Goal: Transaction & Acquisition: Purchase product/service

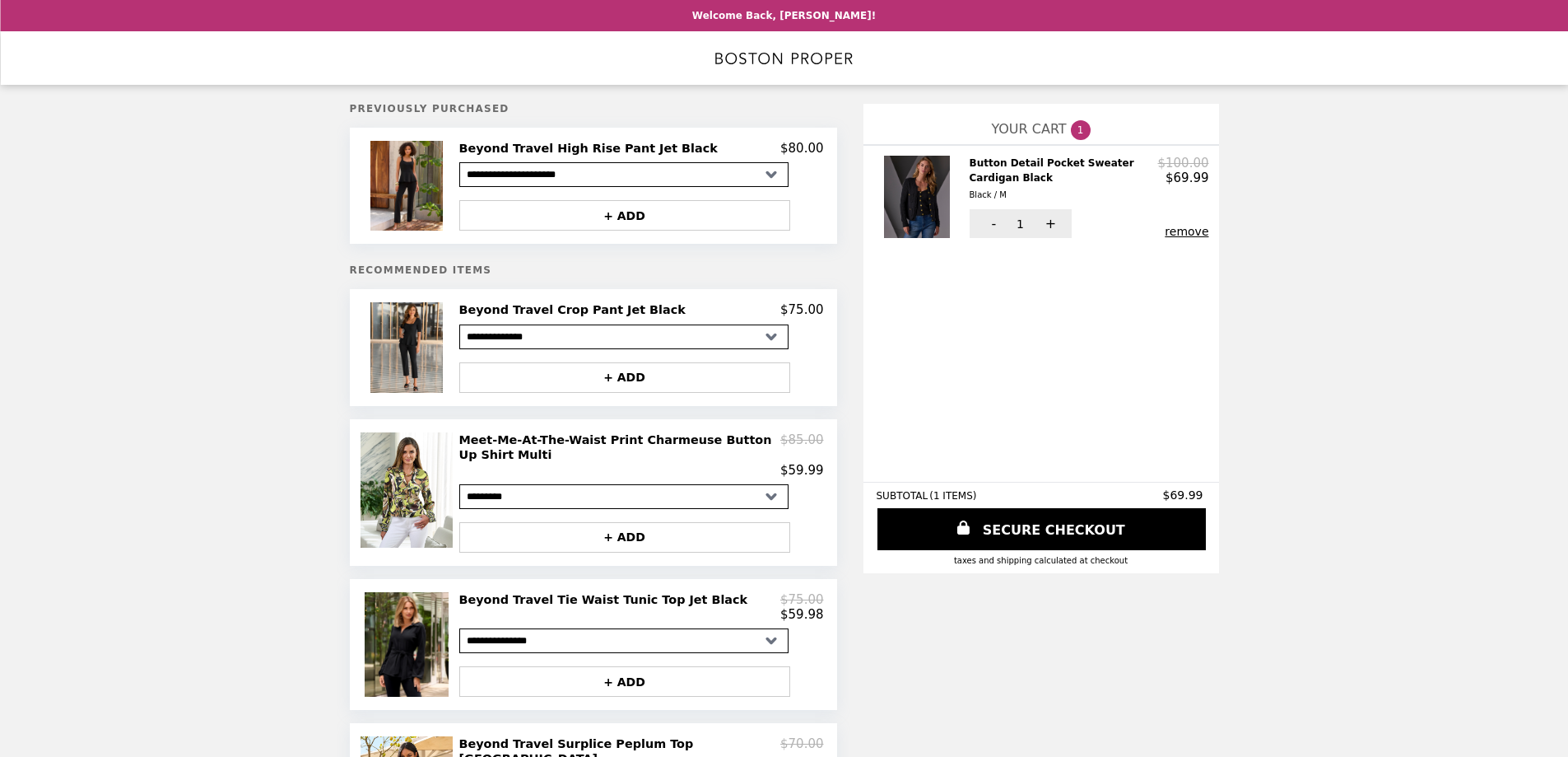
select select "**********"
select select "*********"
select select "**********"
click at [413, 509] on img at bounding box center [408, 490] width 97 height 115
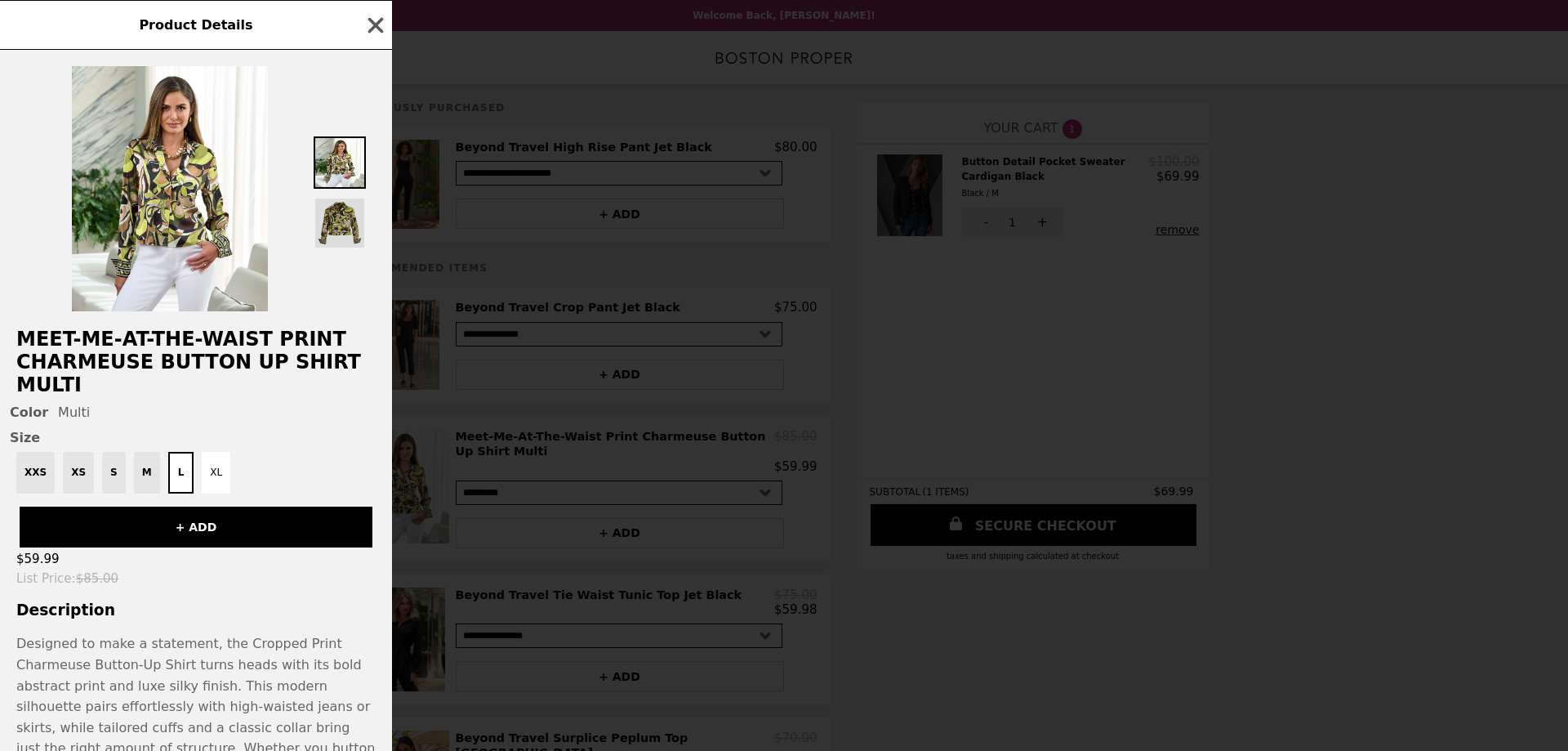
click at [344, 237] on img at bounding box center [339, 222] width 52 height 52
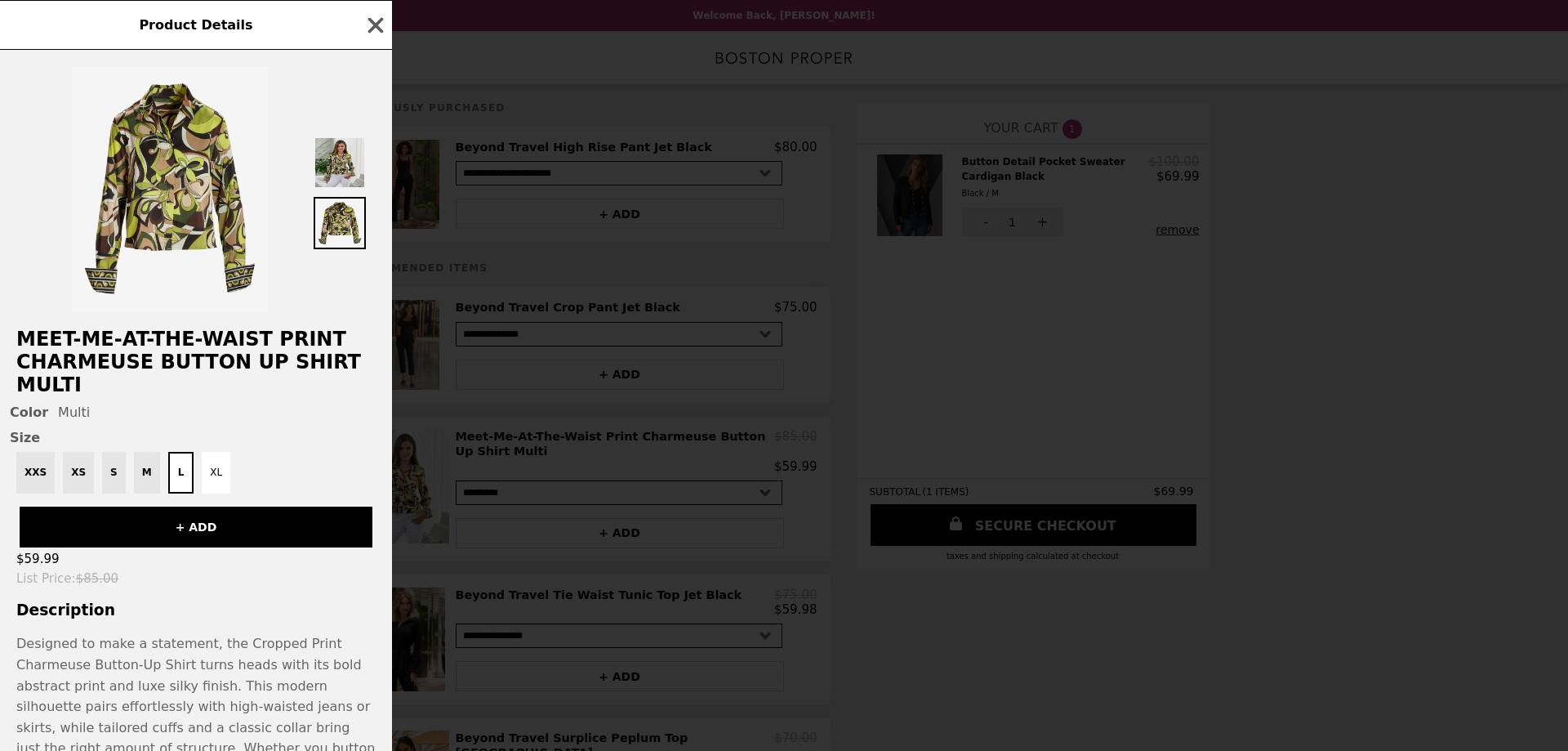
click at [332, 170] on img at bounding box center [339, 162] width 52 height 52
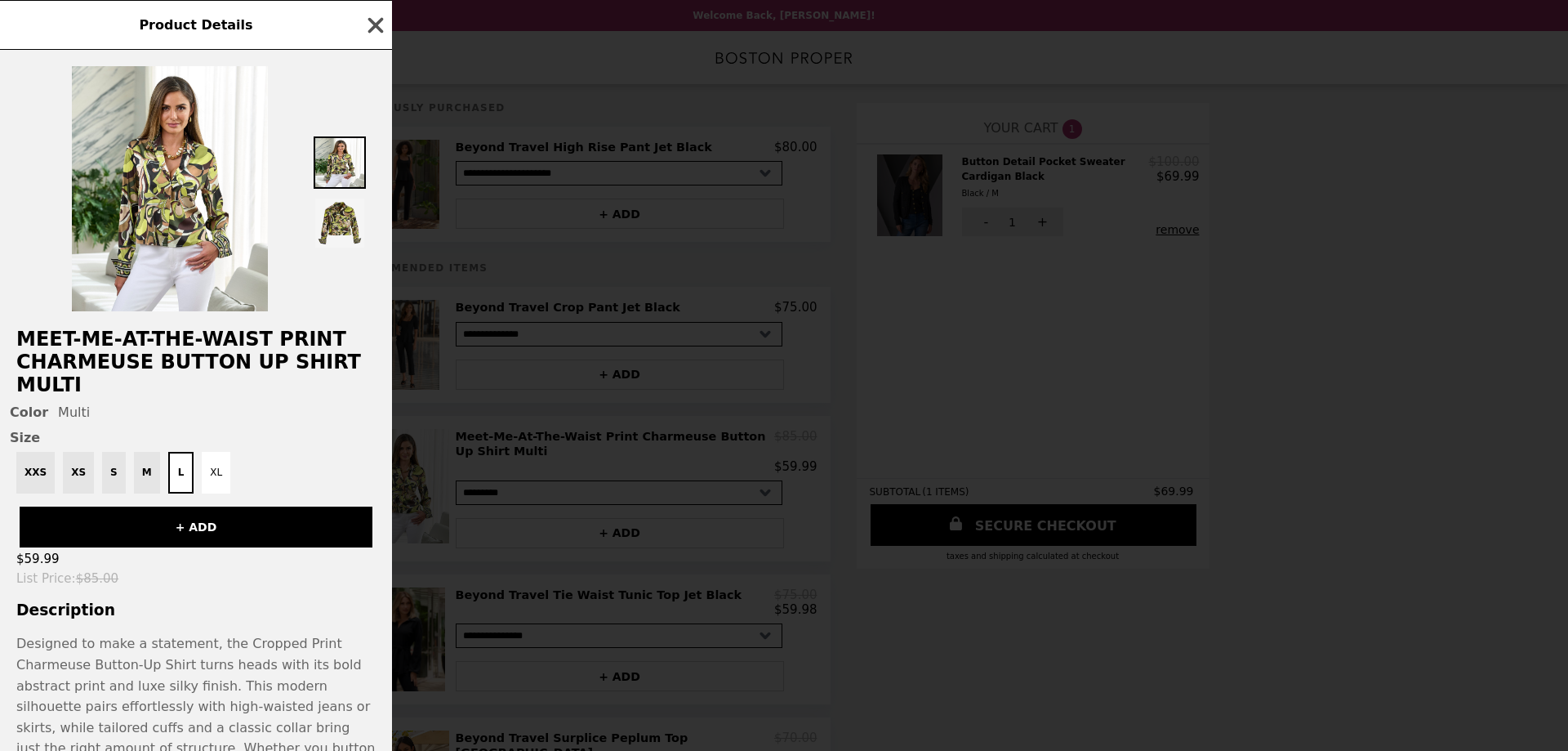
click at [375, 26] on icon "button" at bounding box center [376, 26] width 16 height 16
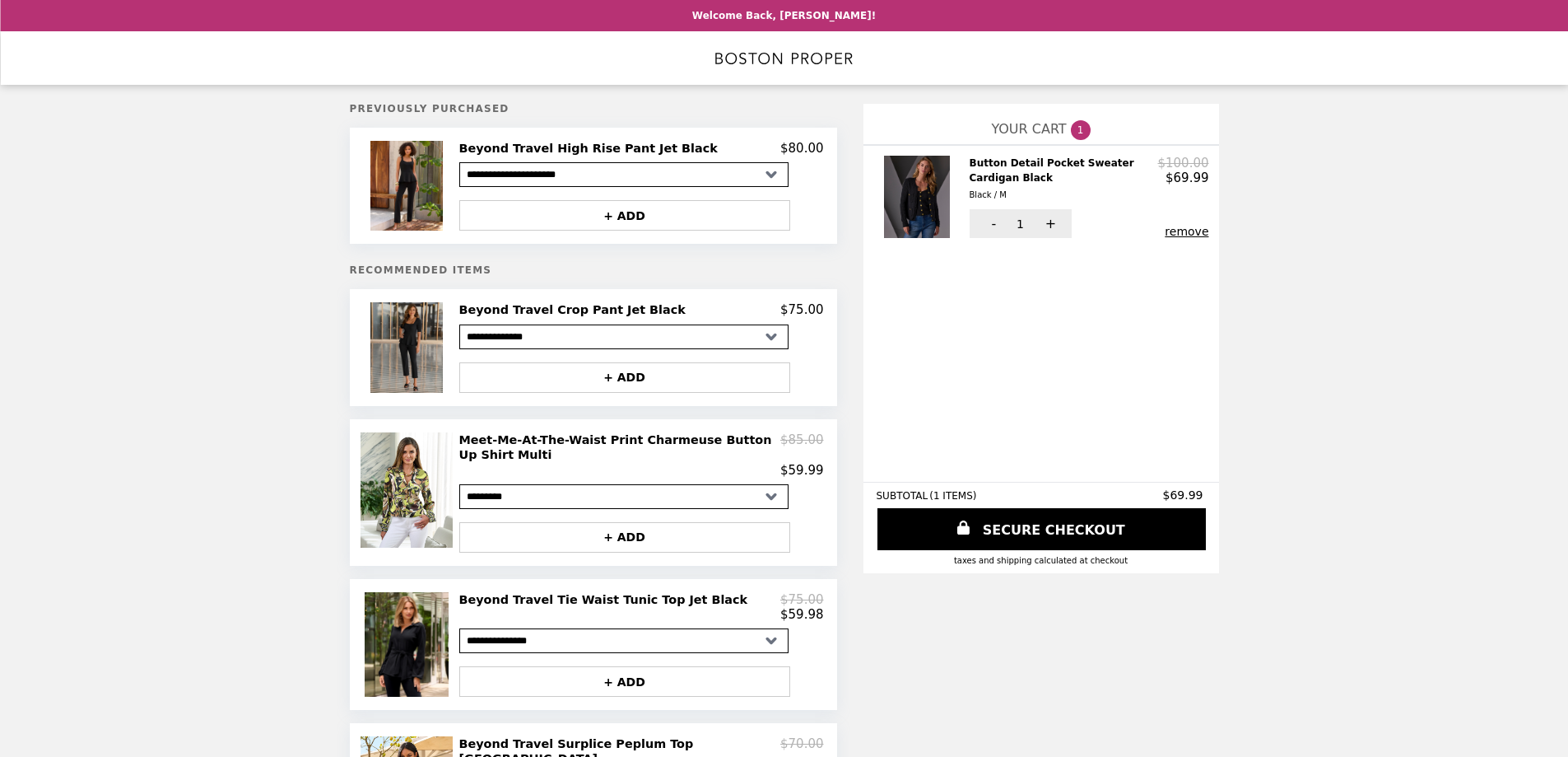
click at [405, 360] on img at bounding box center [408, 347] width 76 height 90
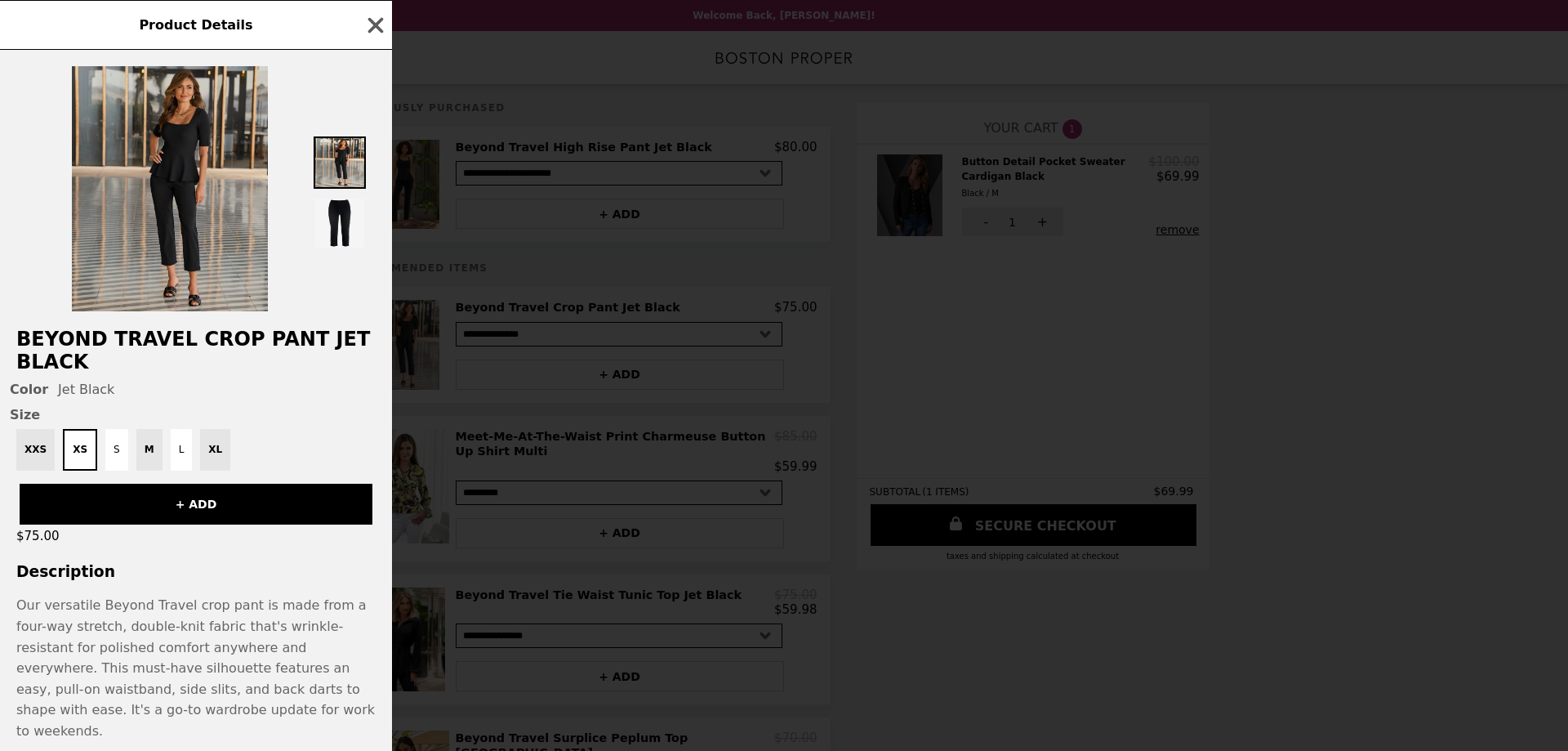
click at [200, 259] on img at bounding box center [170, 188] width 196 height 245
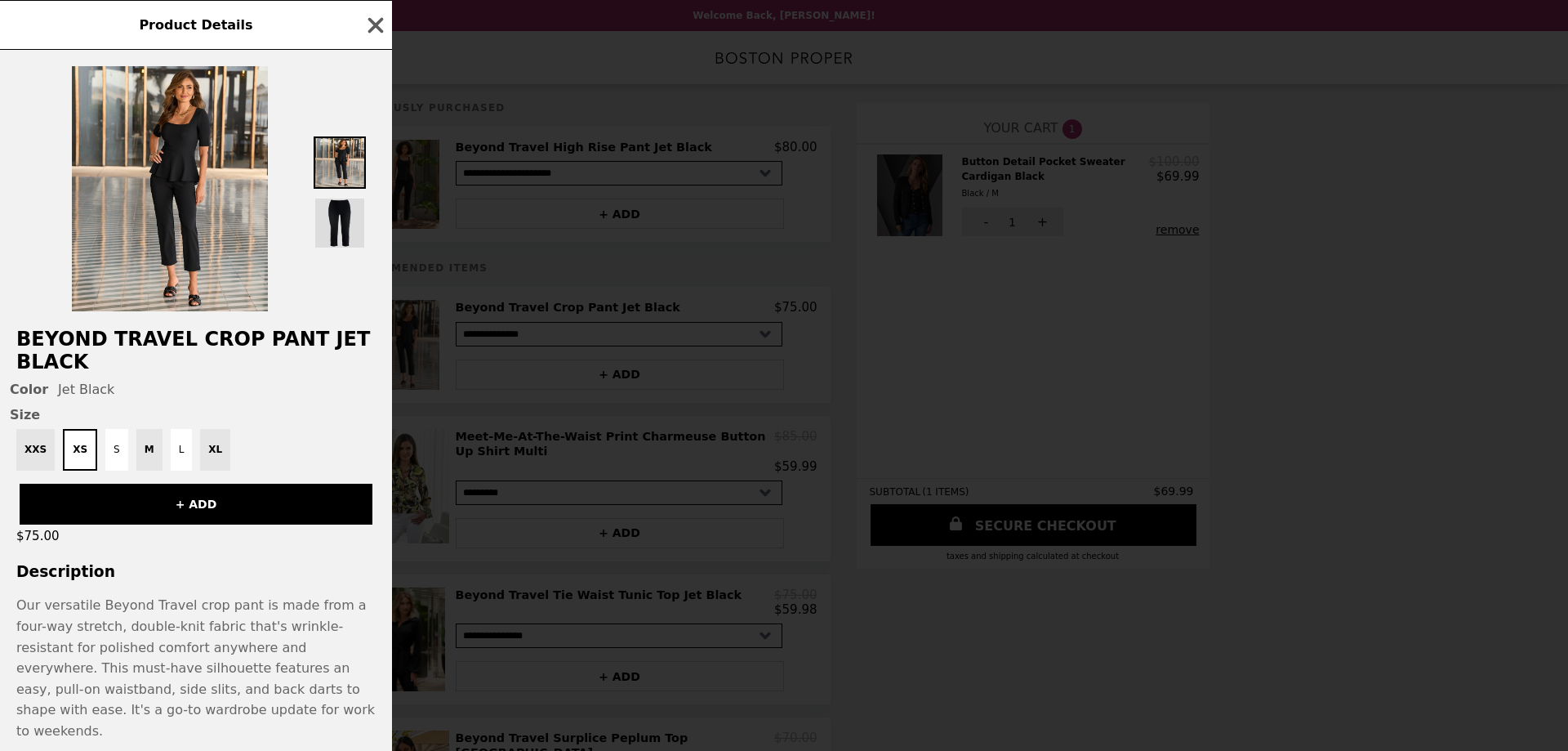
click at [346, 232] on img at bounding box center [339, 222] width 52 height 52
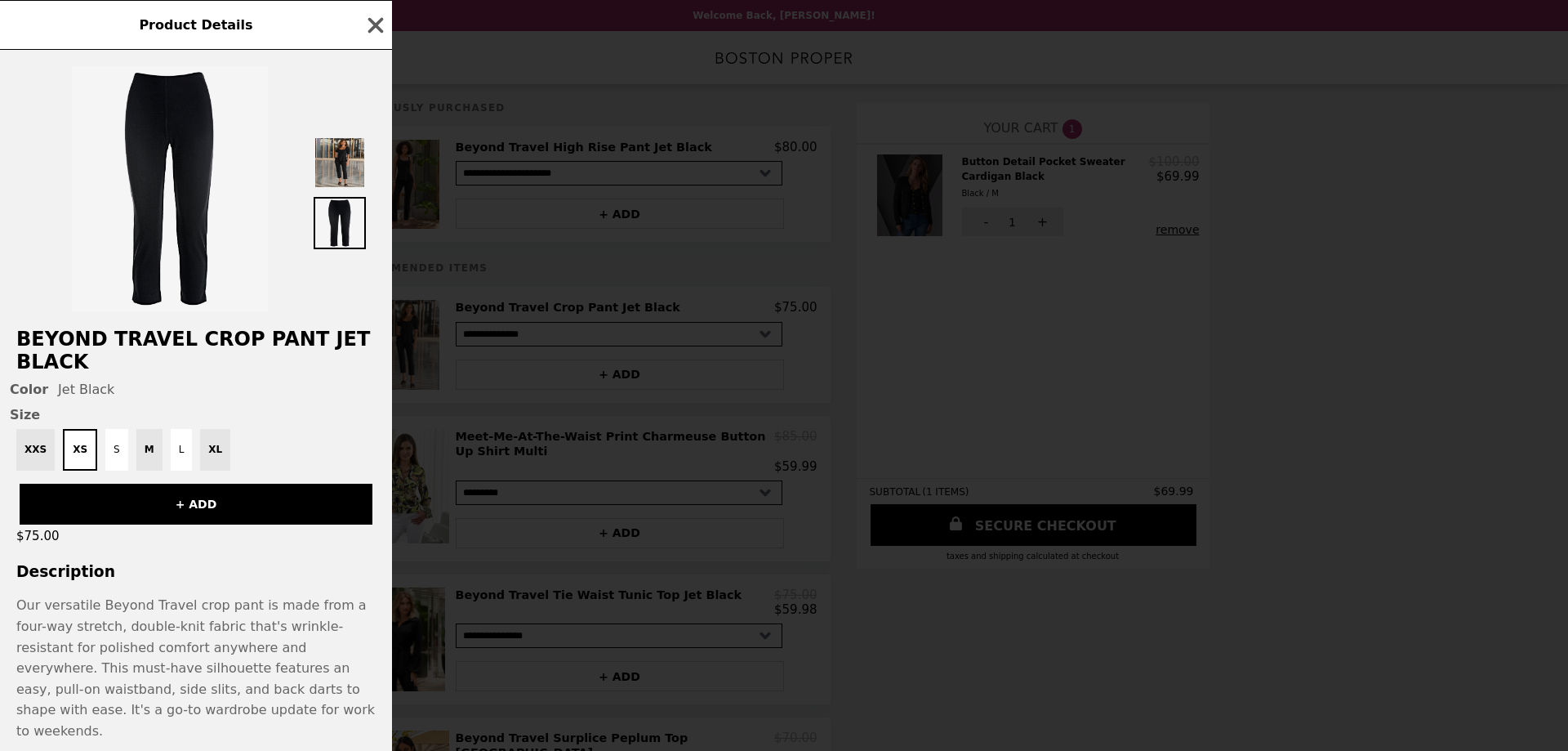
click at [337, 176] on img at bounding box center [339, 162] width 52 height 52
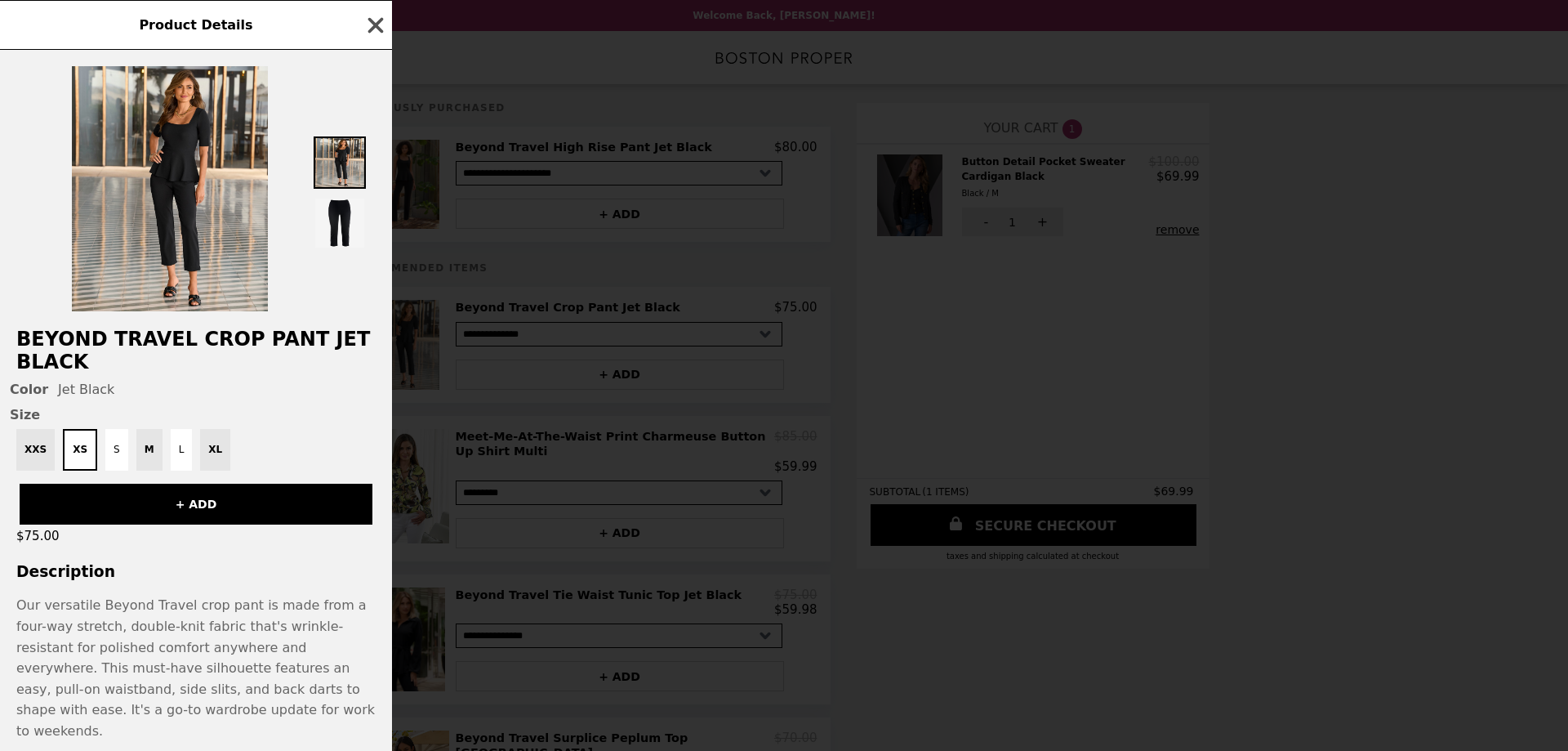
click at [373, 26] on icon "button" at bounding box center [375, 26] width 25 height 25
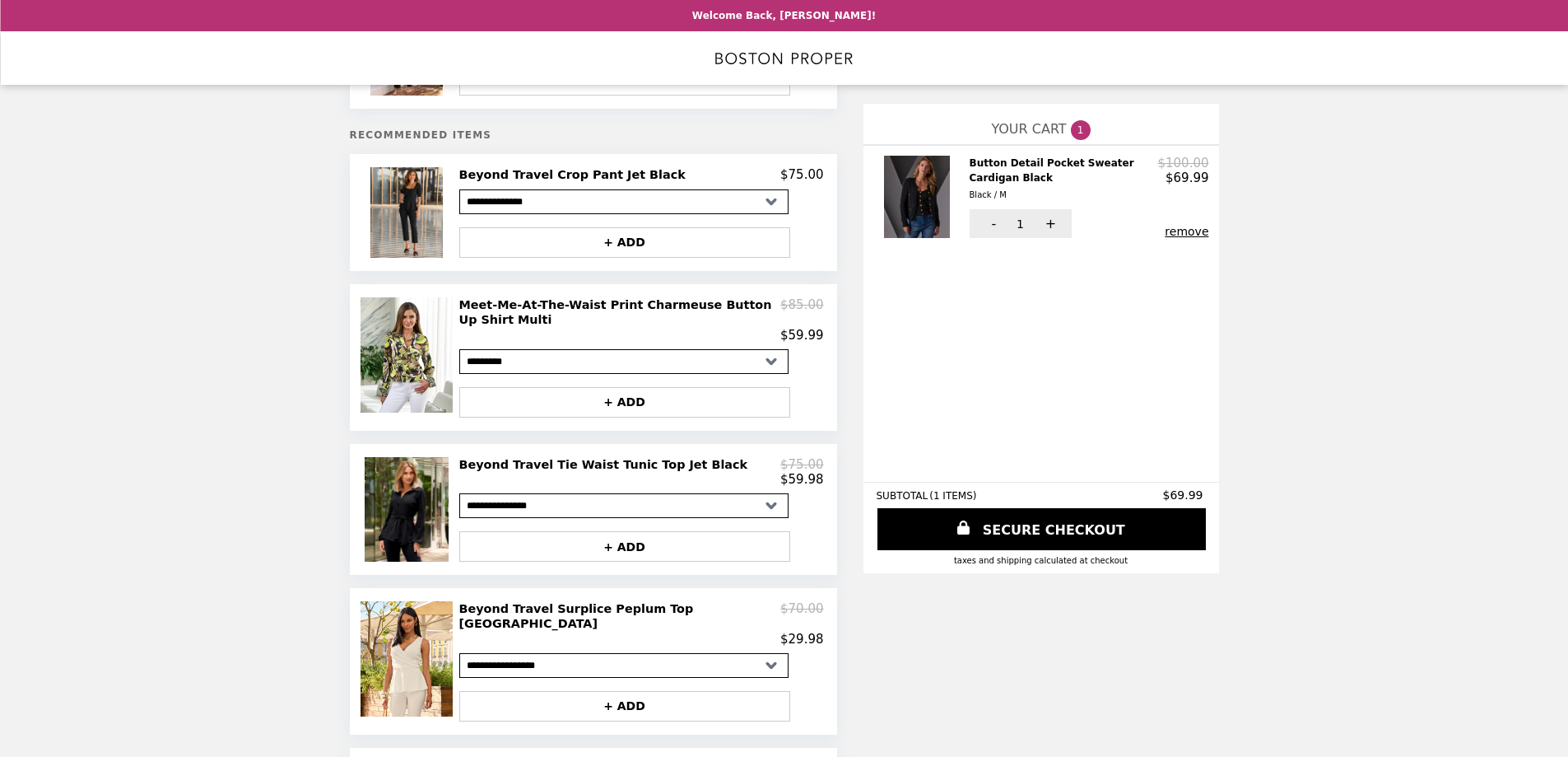
scroll to position [165, 0]
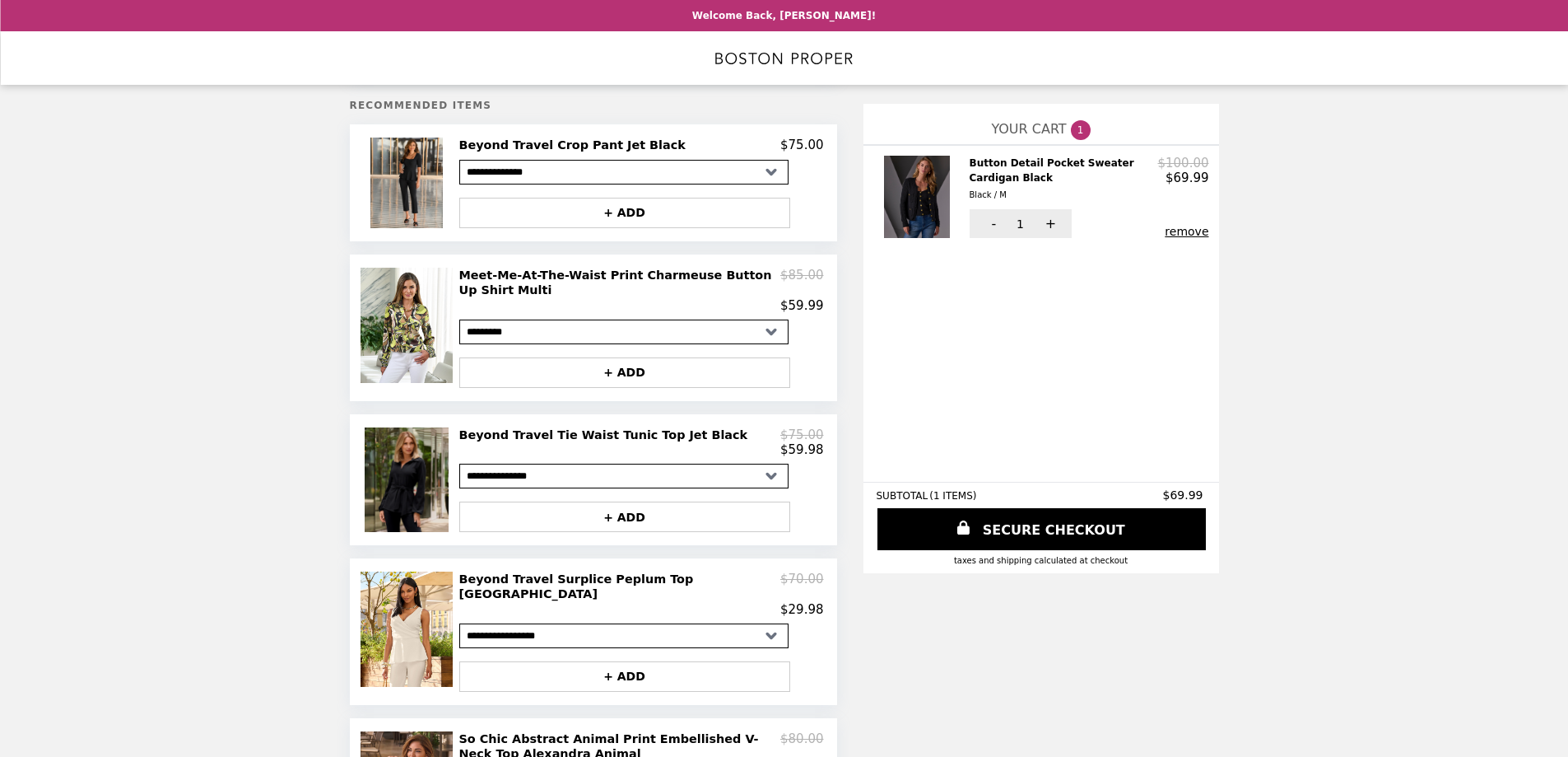
click at [425, 509] on img at bounding box center [408, 480] width 88 height 105
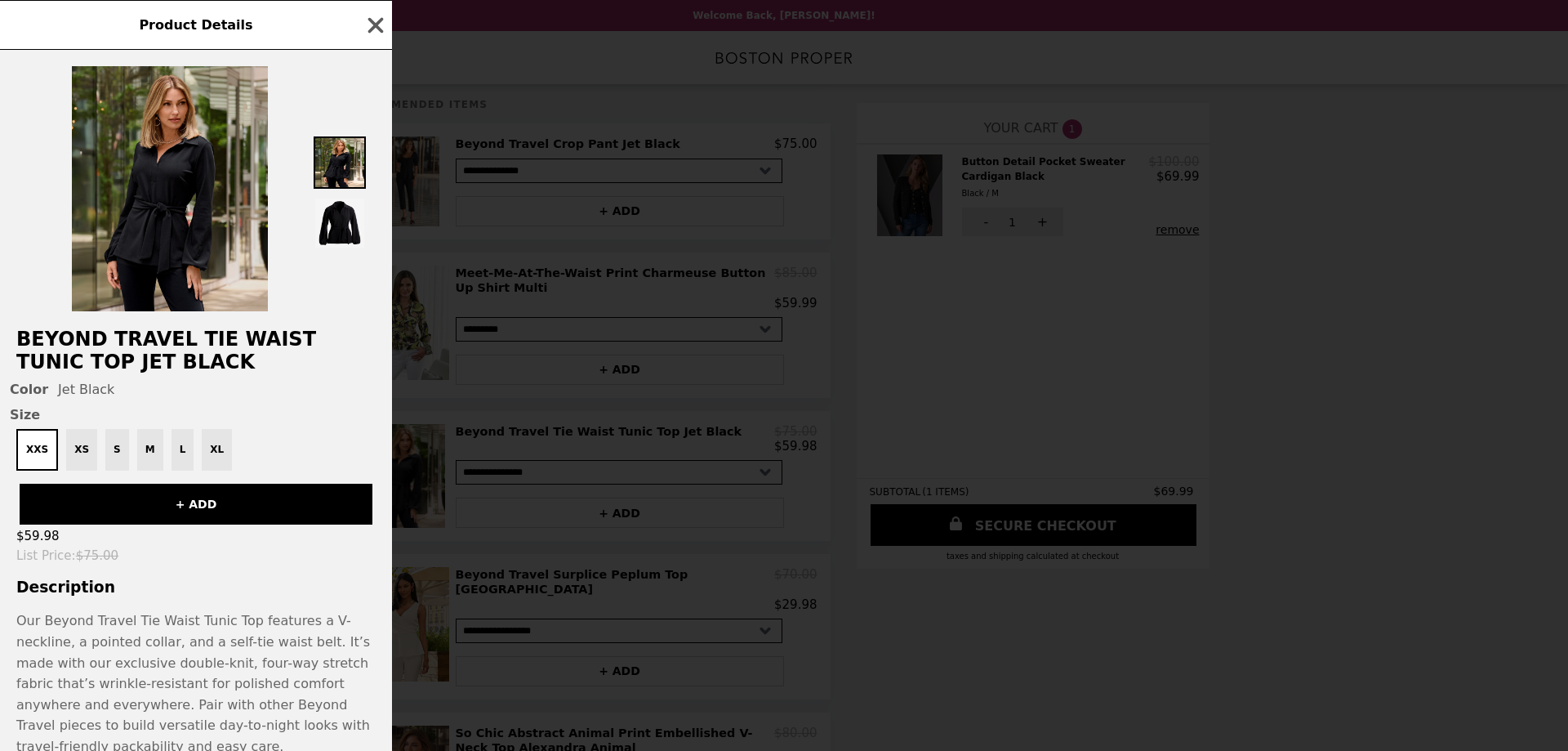
click at [143, 196] on img at bounding box center [170, 188] width 196 height 245
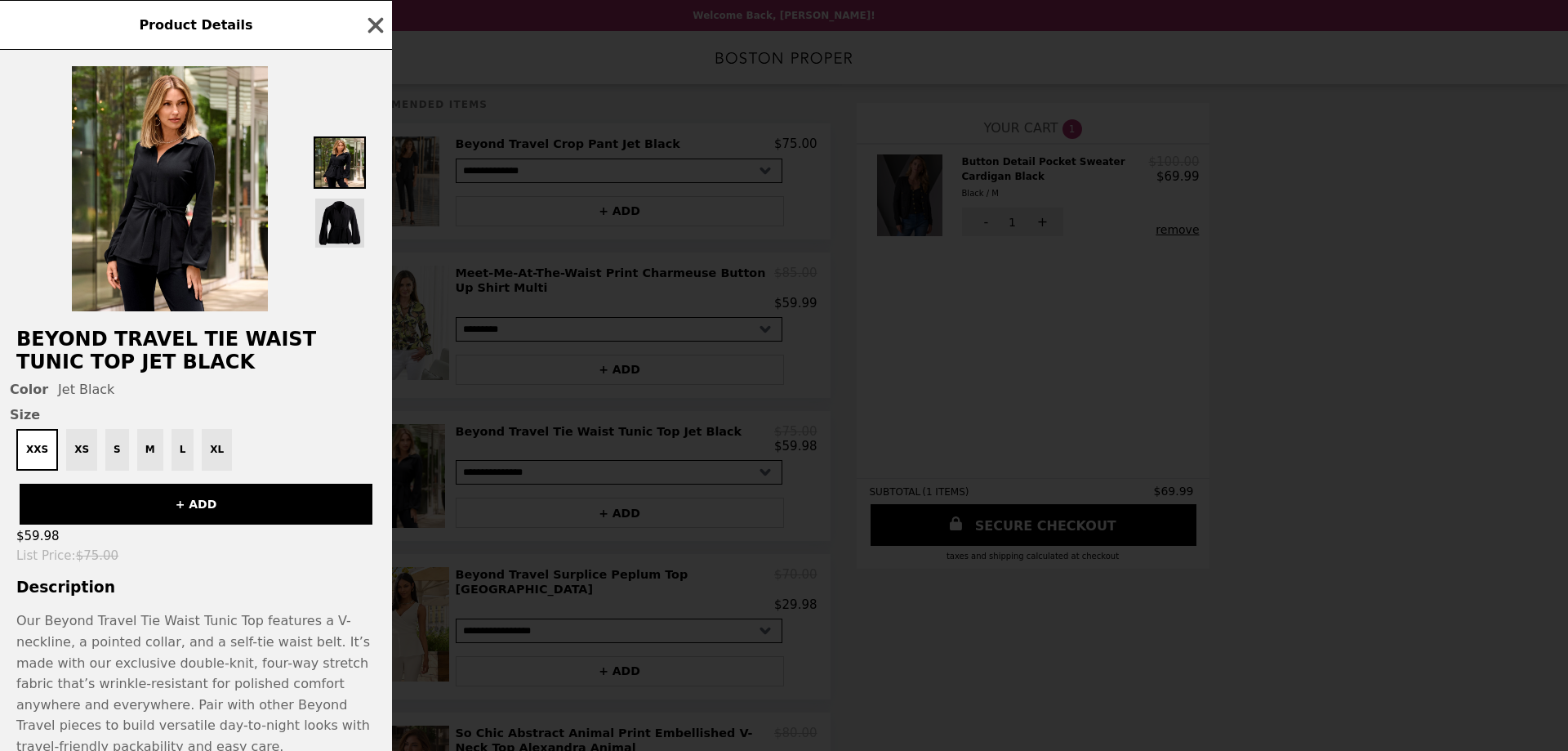
click at [338, 232] on img at bounding box center [339, 222] width 52 height 52
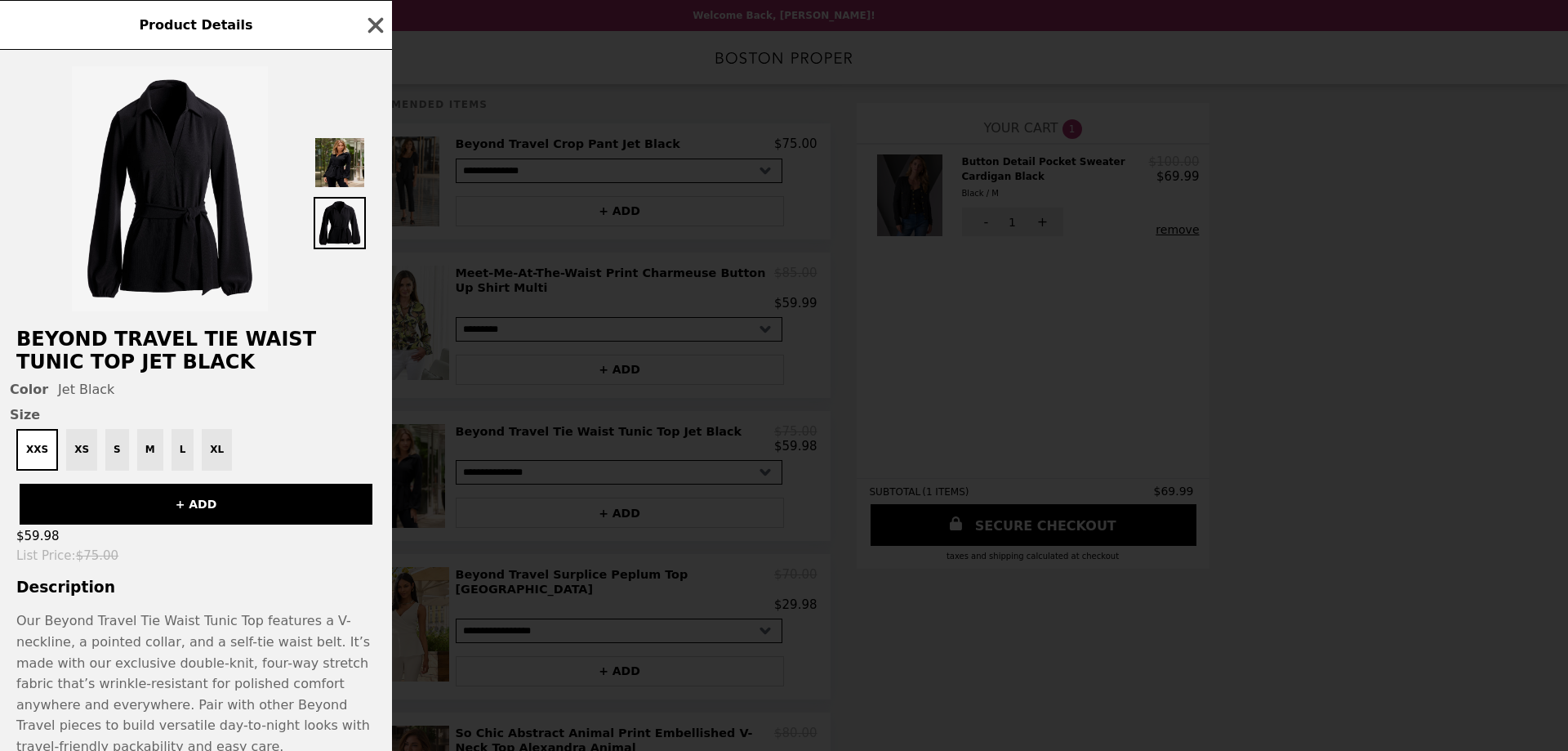
click at [330, 173] on img at bounding box center [339, 162] width 52 height 52
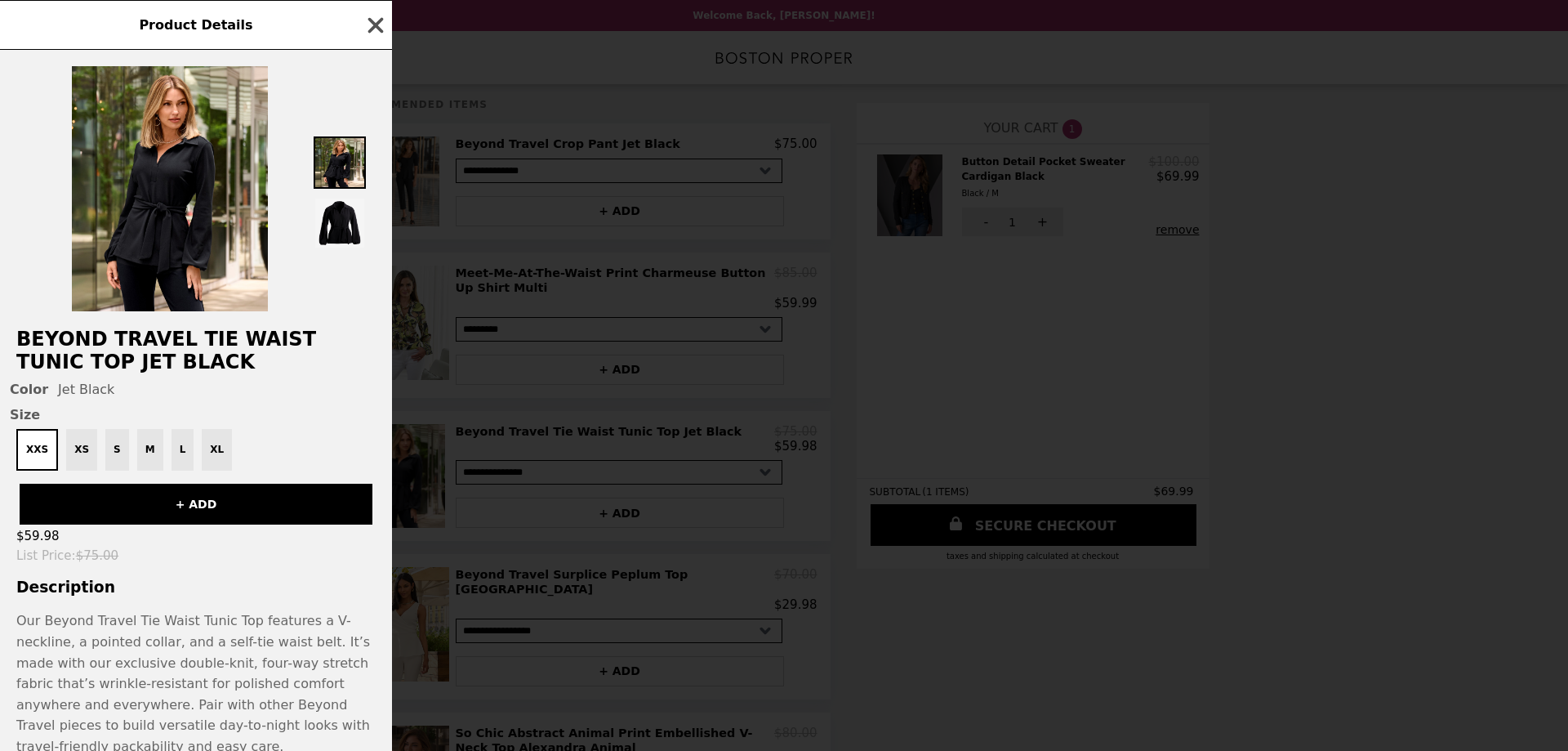
click at [374, 28] on icon "button" at bounding box center [376, 26] width 16 height 16
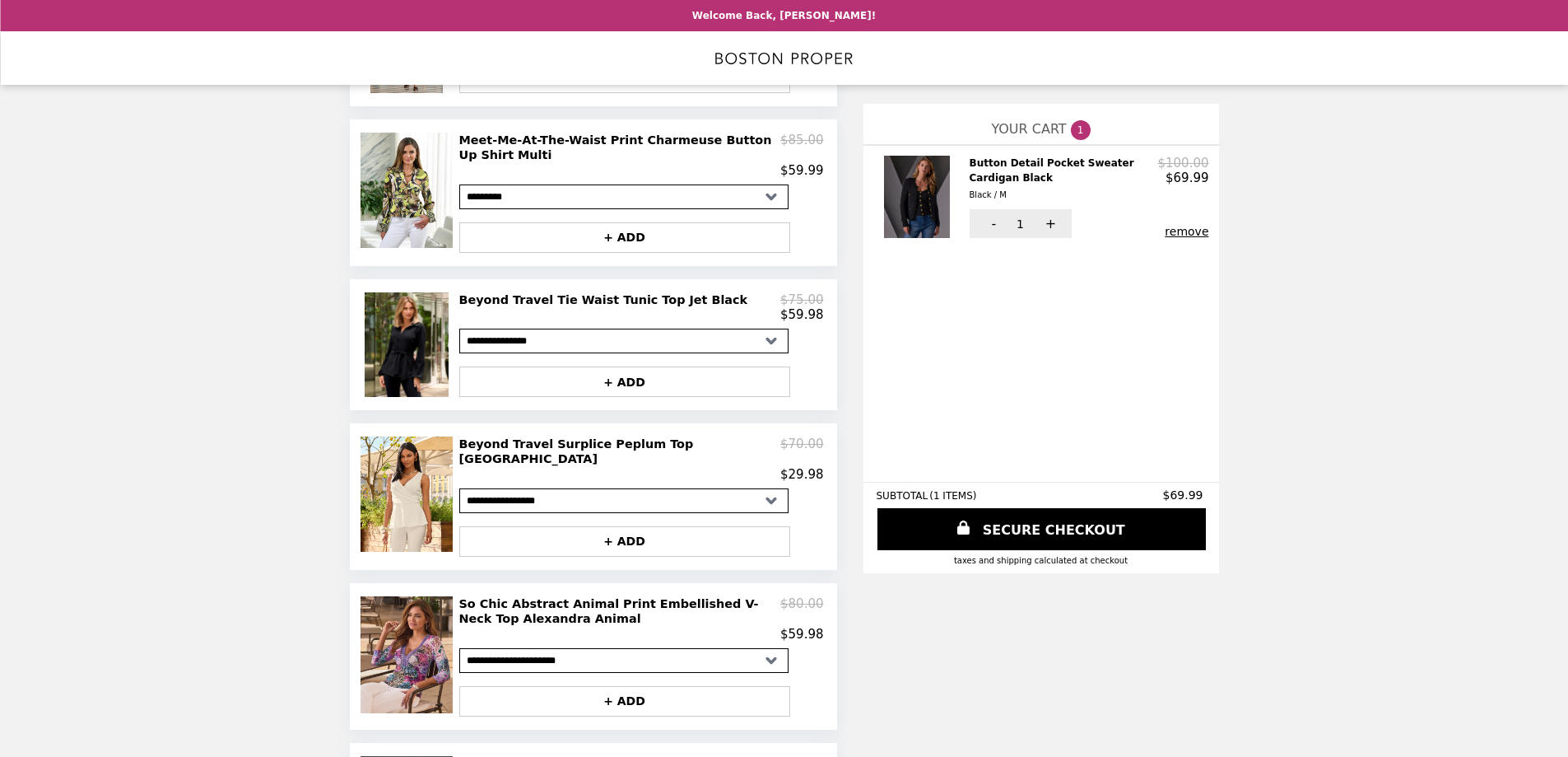
scroll to position [330, 0]
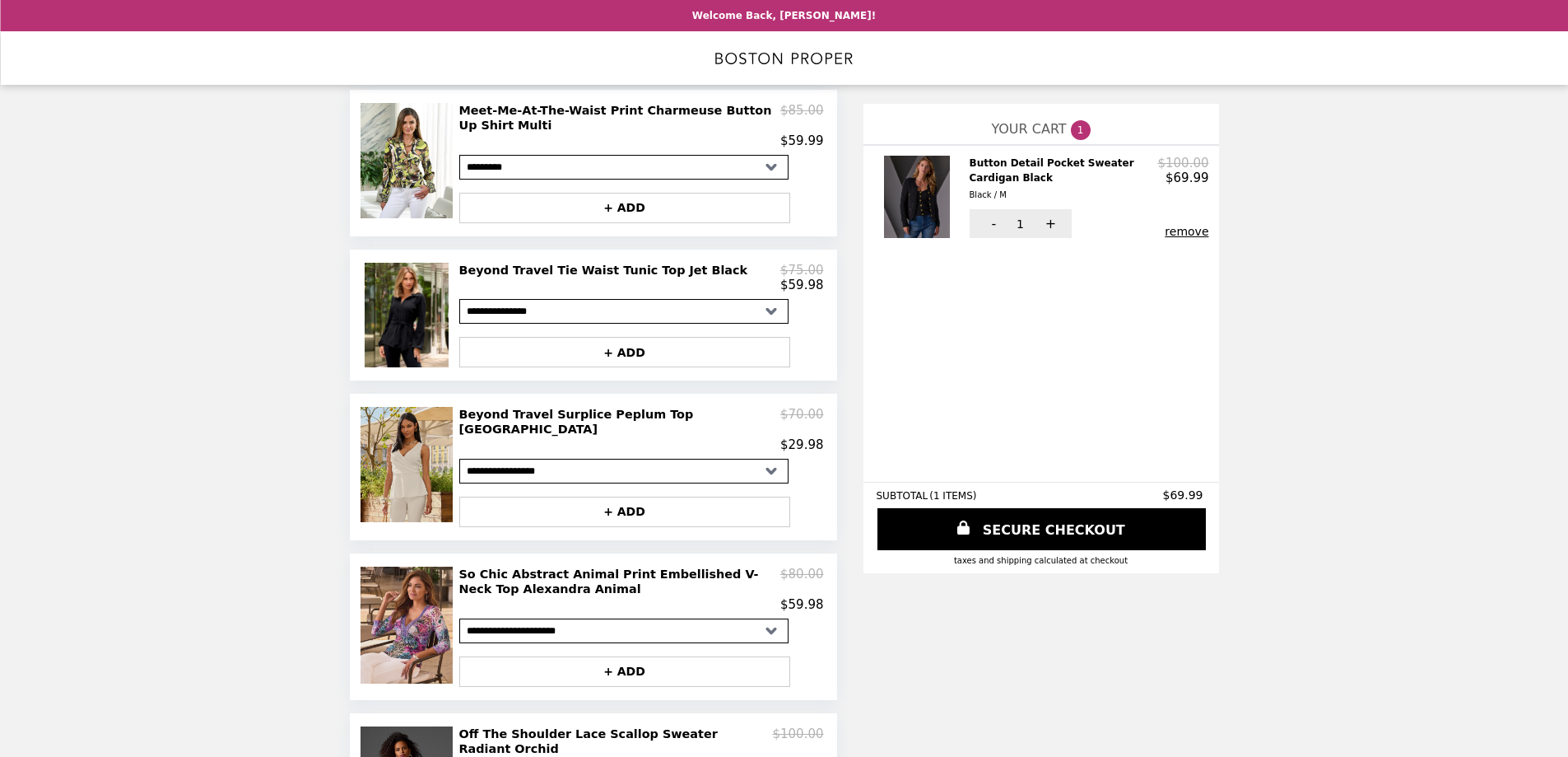
click at [397, 492] on img at bounding box center [408, 464] width 97 height 115
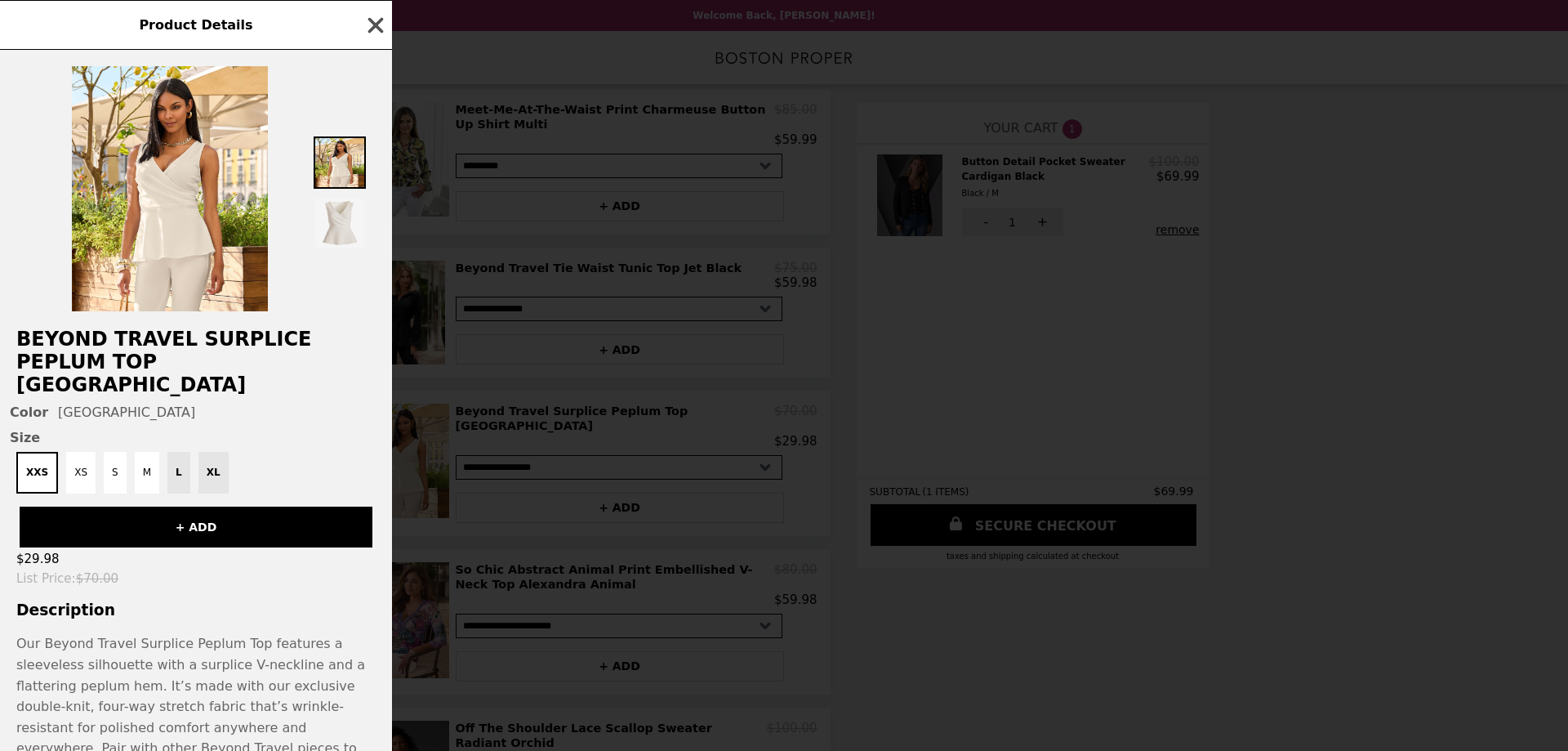
click at [376, 24] on icon "button" at bounding box center [376, 26] width 16 height 16
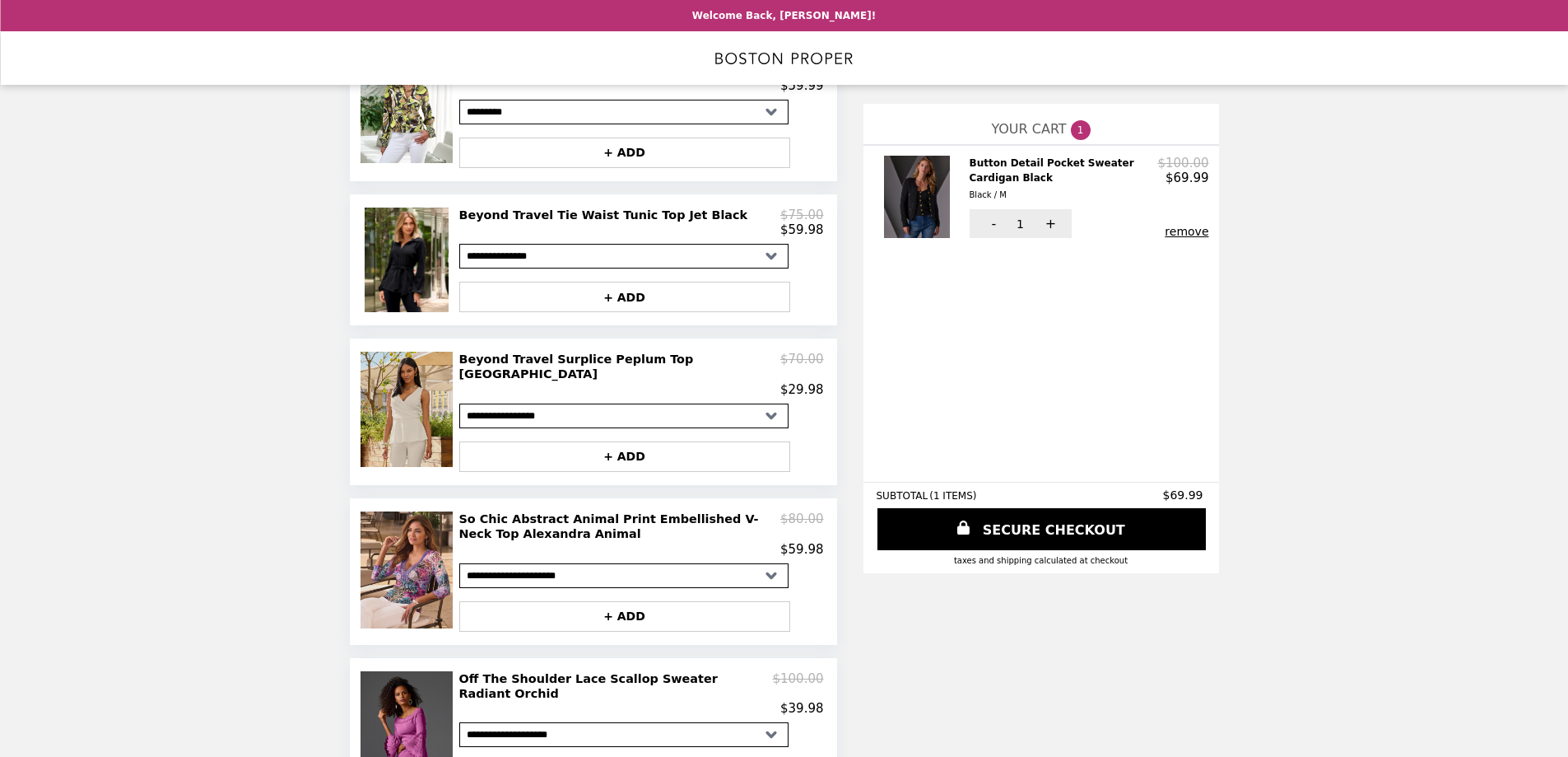
scroll to position [494, 0]
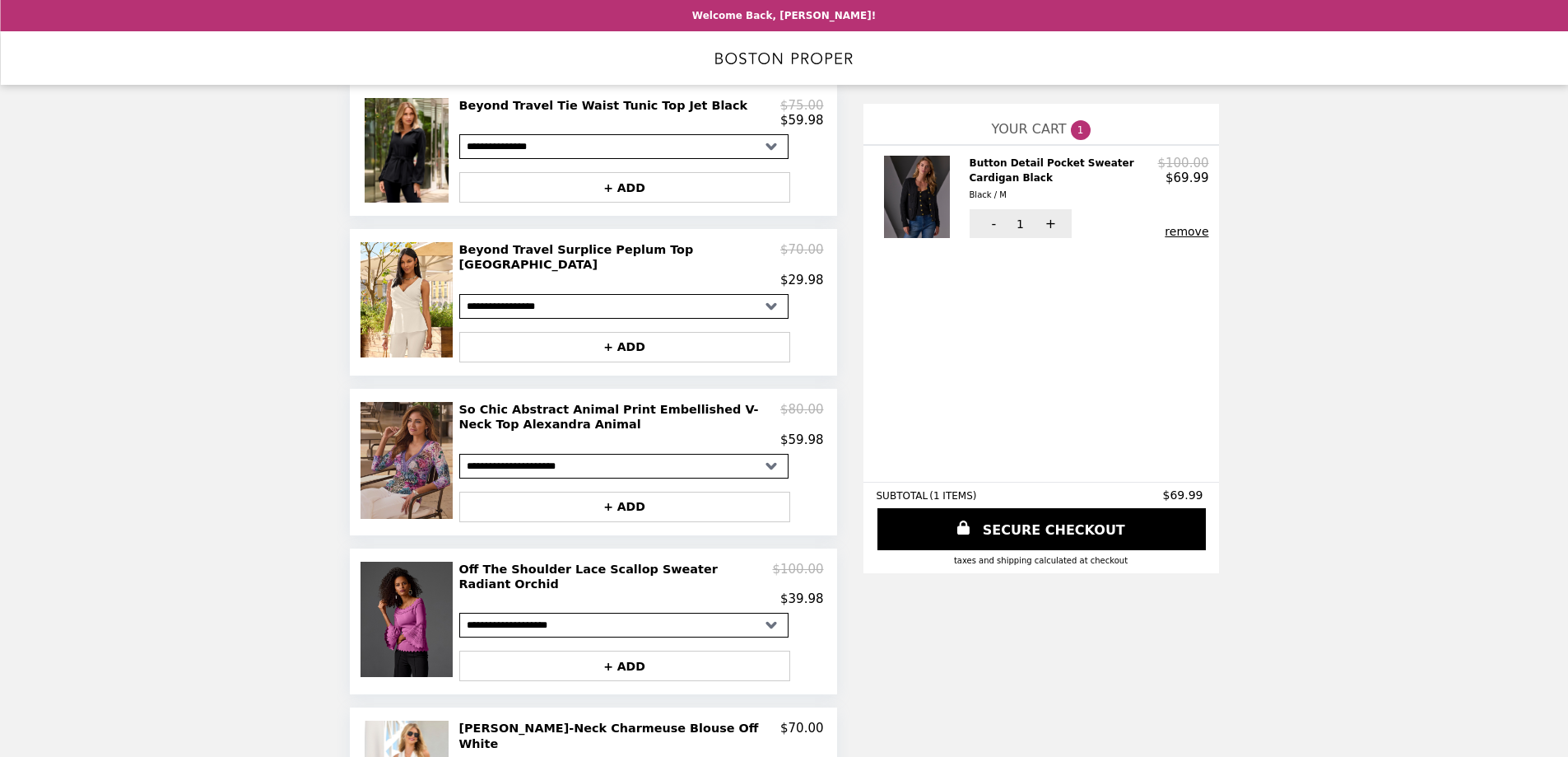
click at [407, 470] on img at bounding box center [408, 460] width 97 height 117
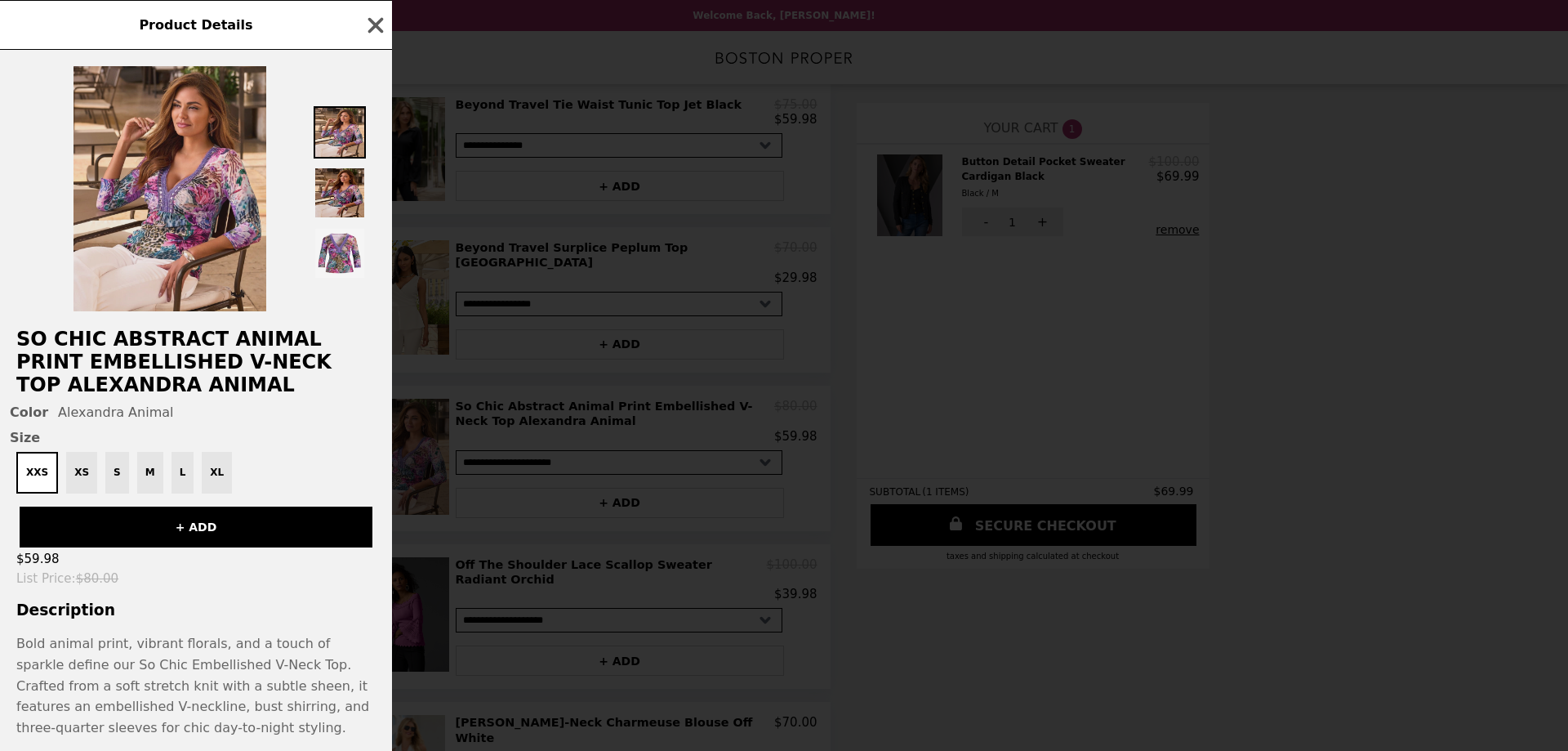
click at [323, 182] on img at bounding box center [339, 193] width 52 height 52
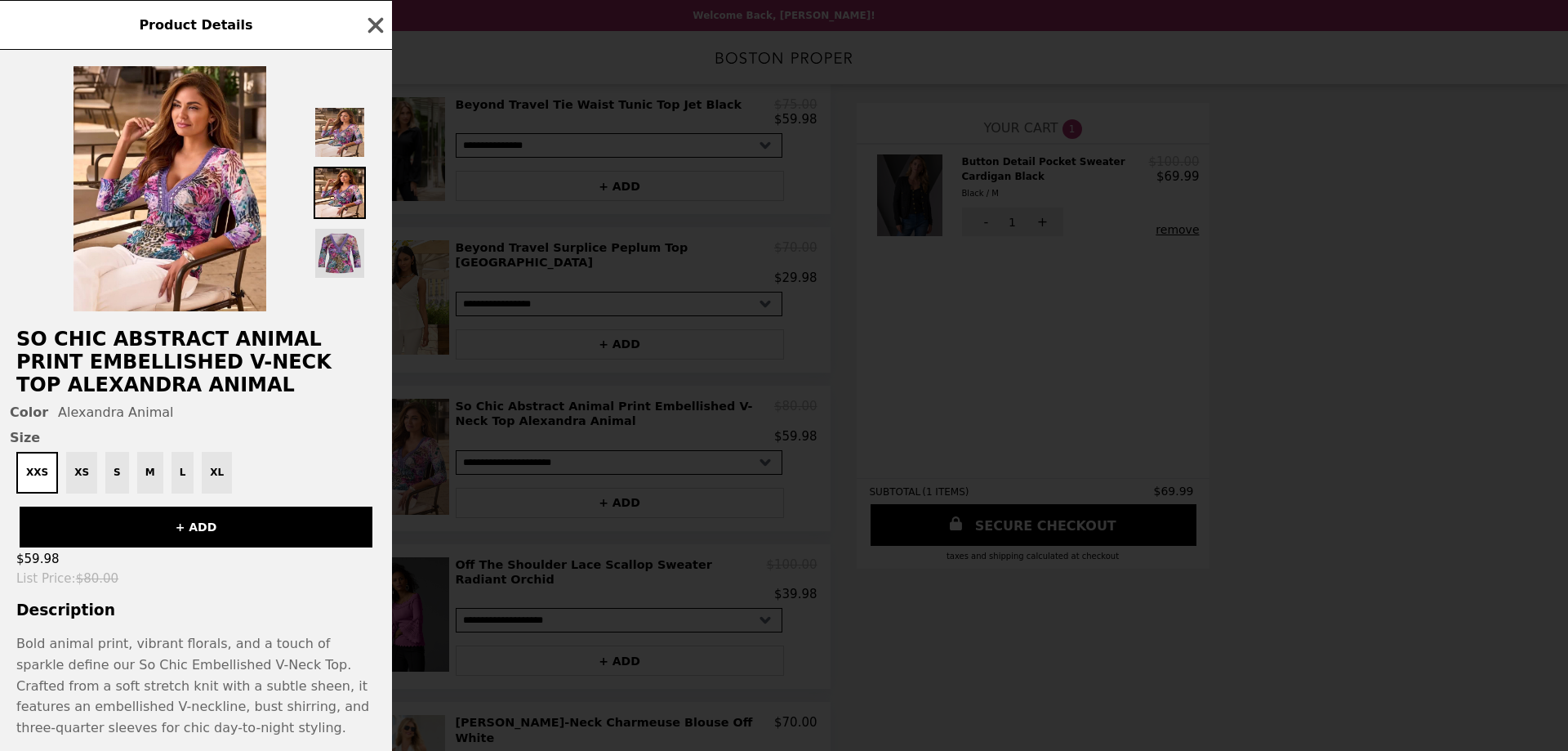
click at [329, 247] on img at bounding box center [339, 252] width 52 height 52
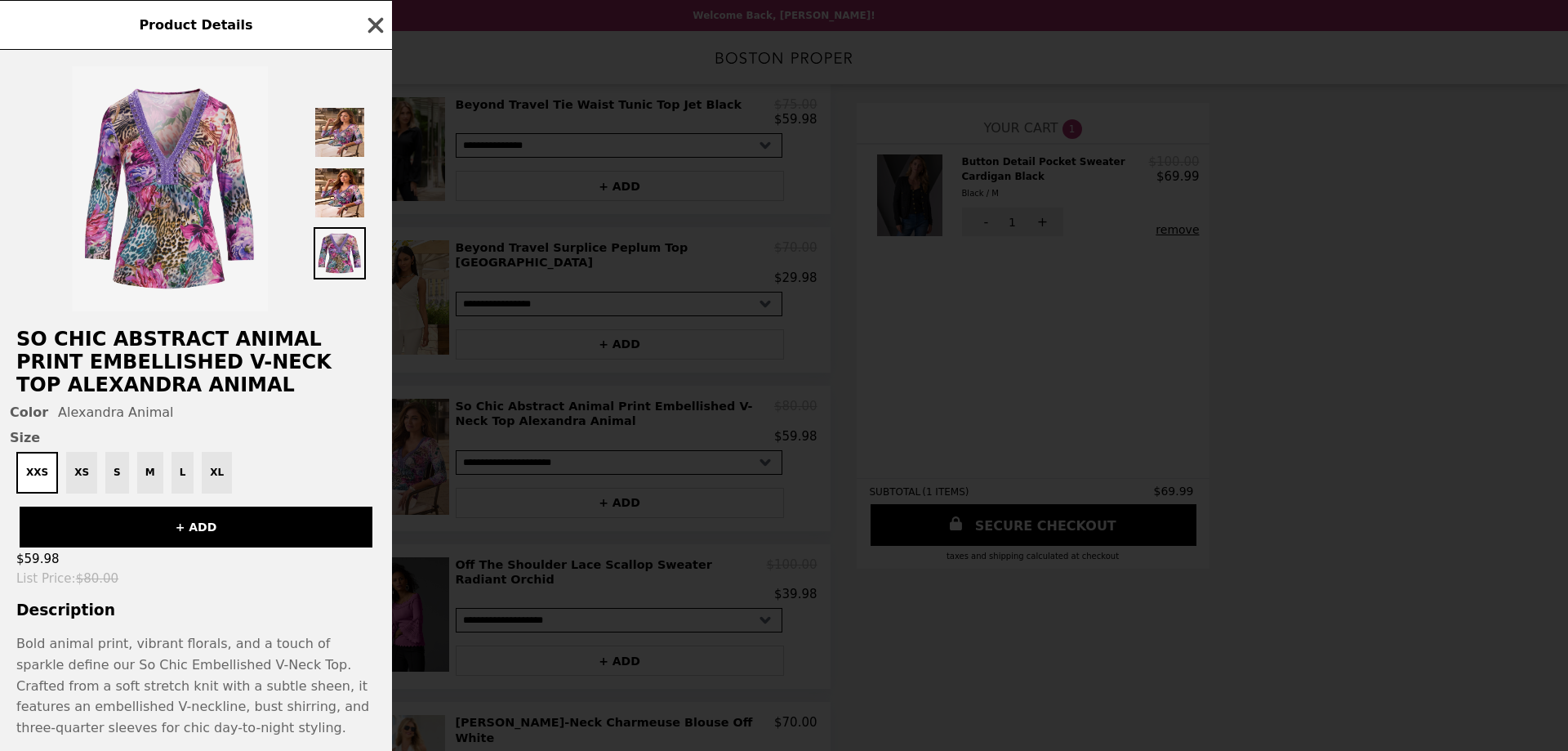
click at [367, 30] on icon "button" at bounding box center [375, 26] width 25 height 25
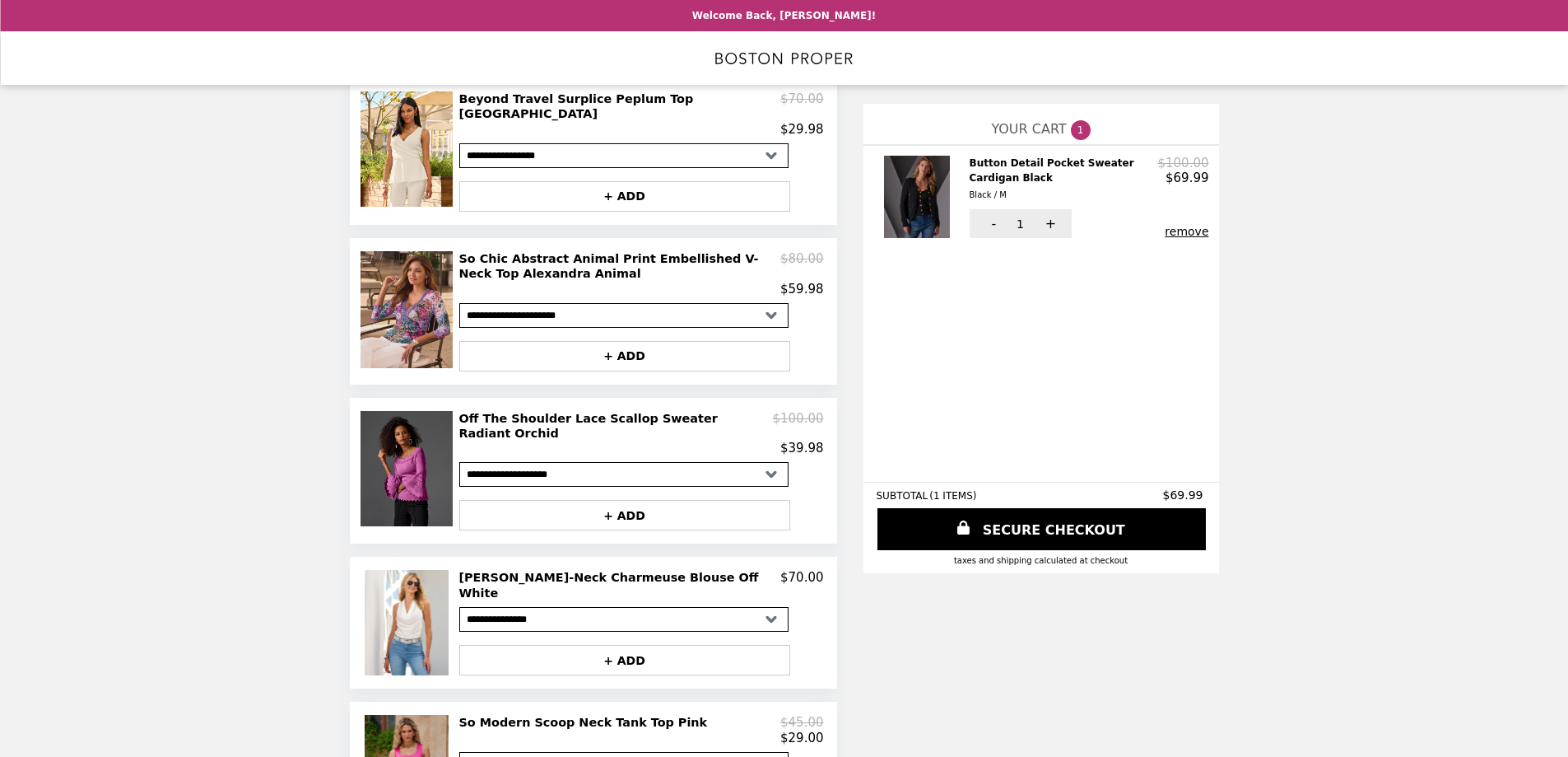
scroll to position [659, 0]
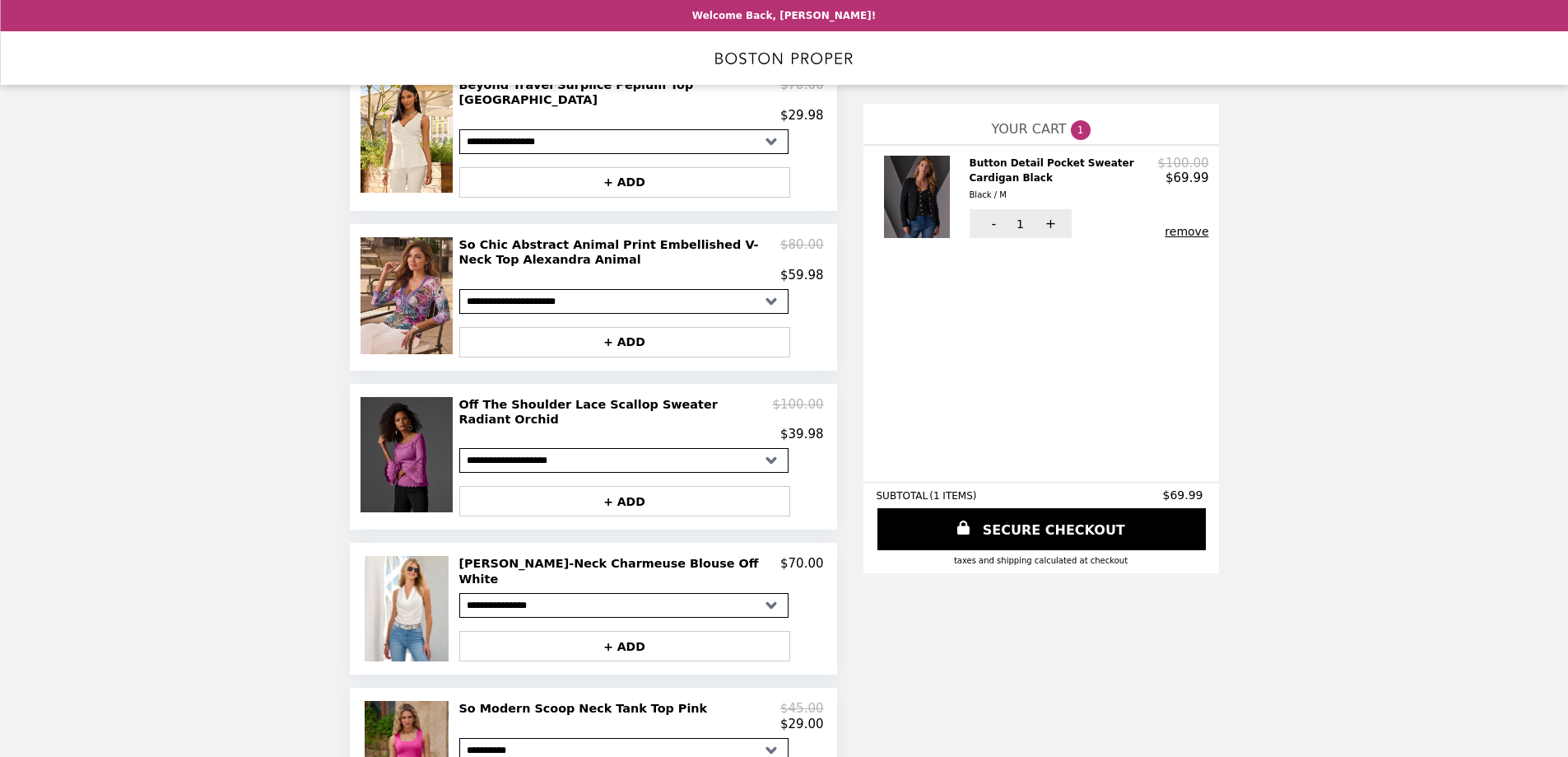
click at [397, 464] on img at bounding box center [408, 455] width 97 height 115
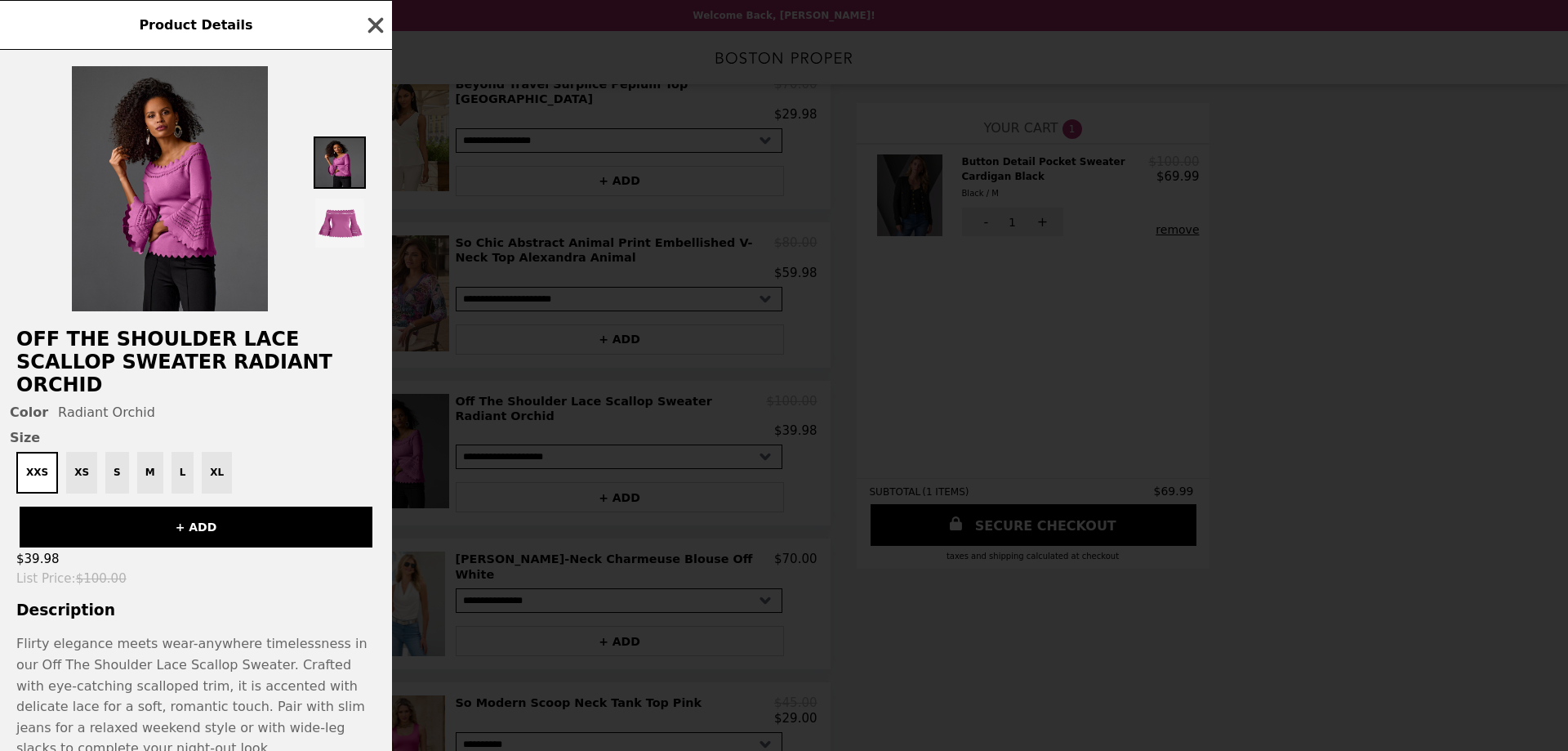
click at [372, 33] on icon "button" at bounding box center [375, 26] width 25 height 25
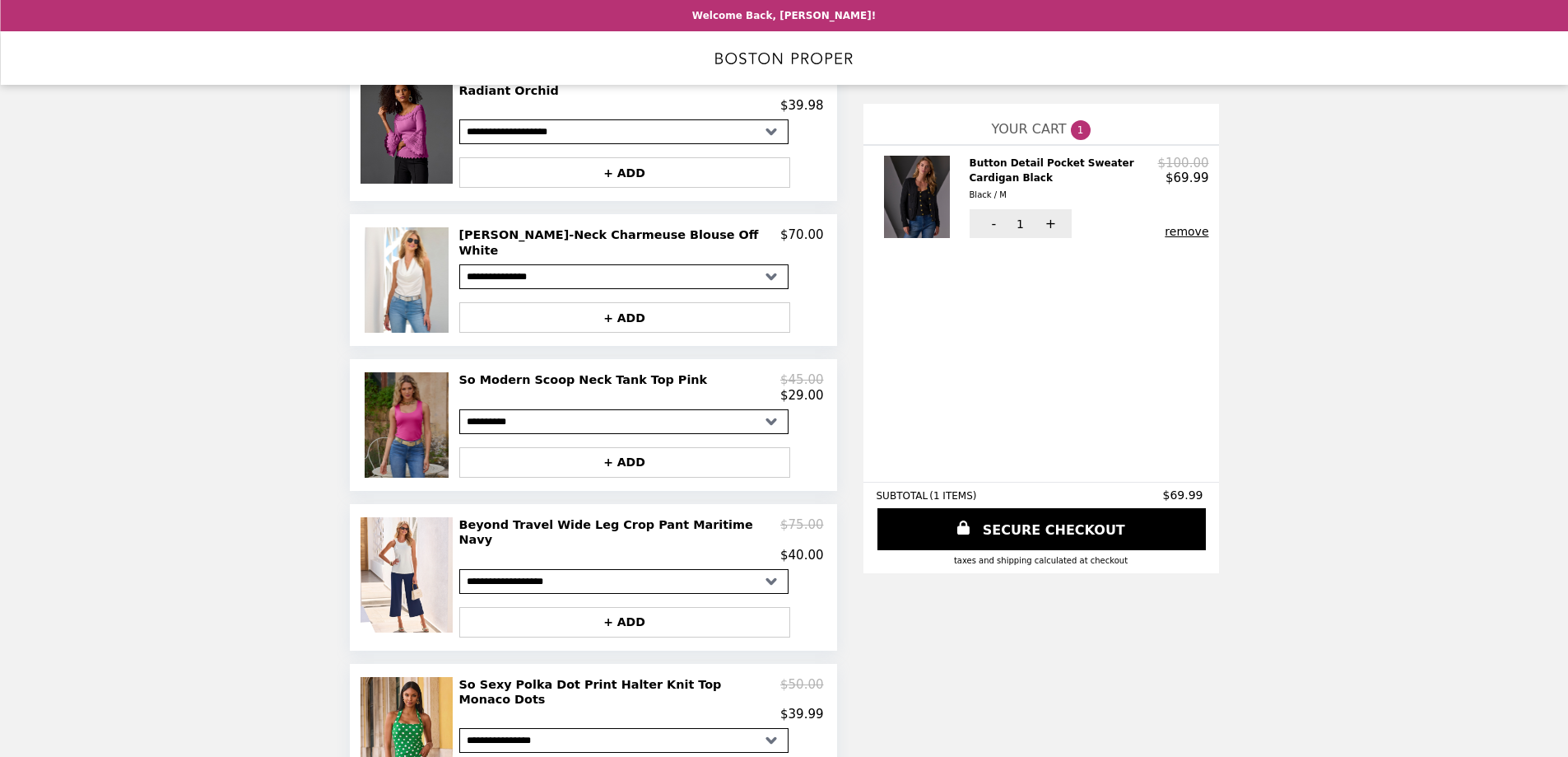
scroll to position [1006, 0]
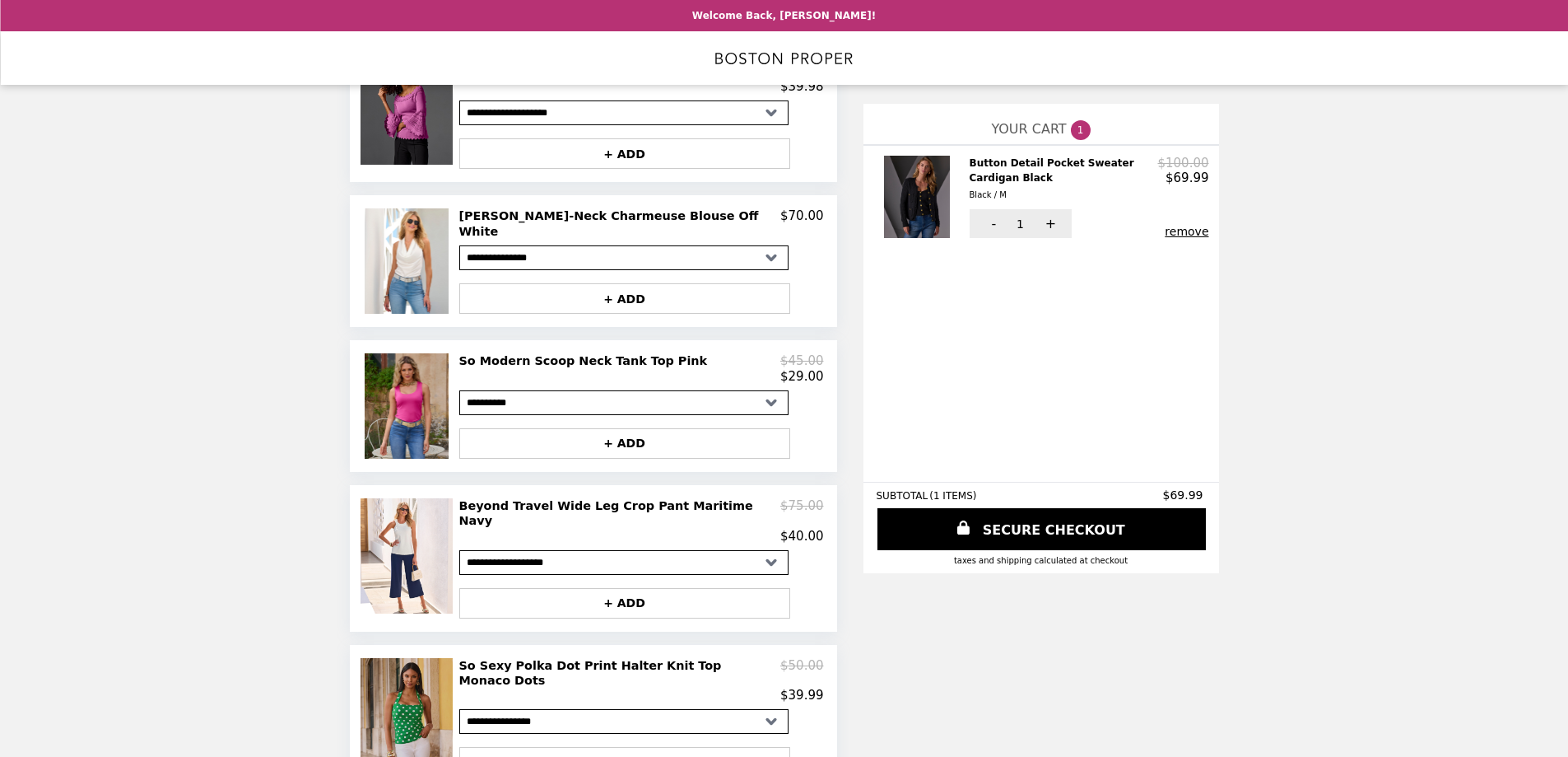
click at [422, 677] on img at bounding box center [408, 716] width 97 height 117
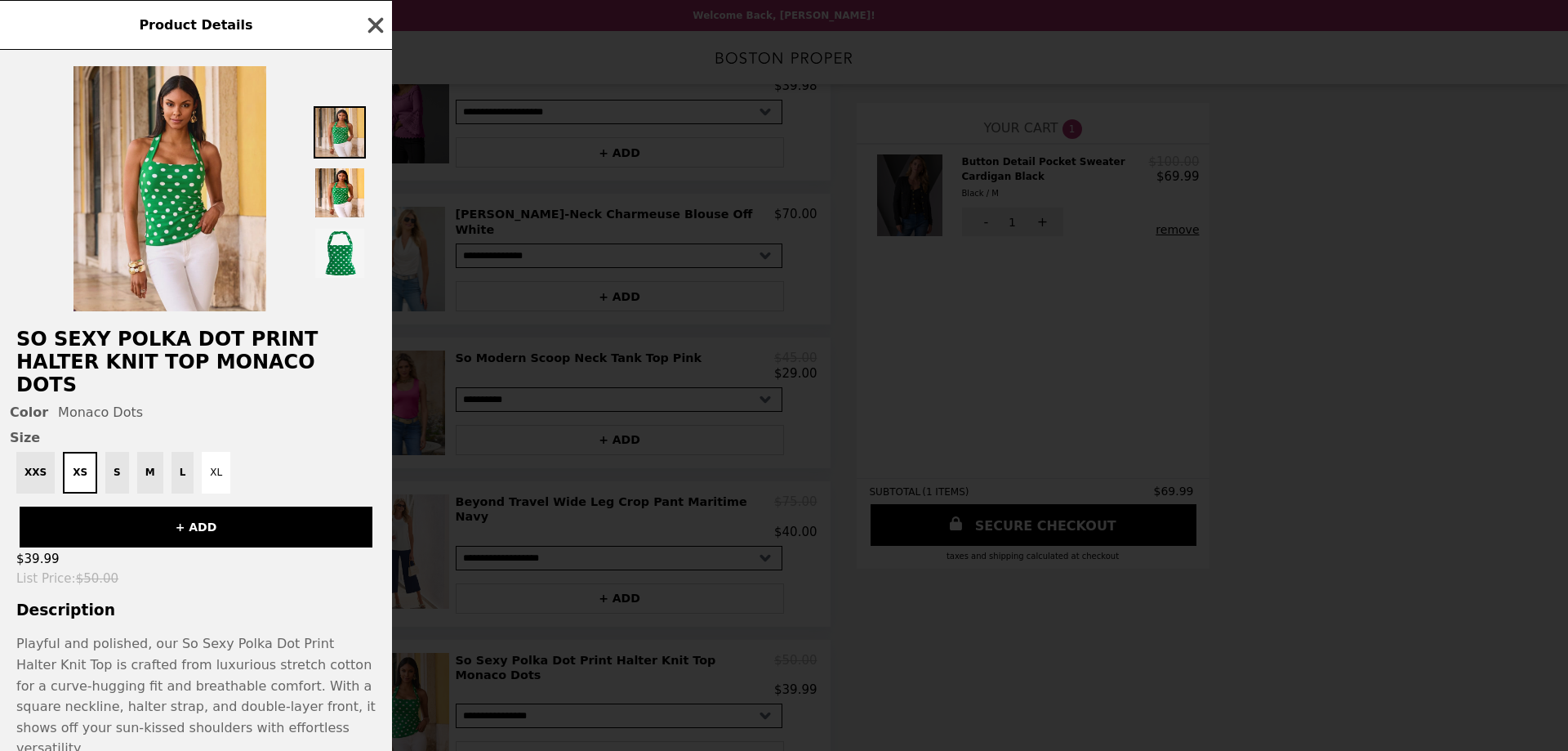
click at [371, 29] on icon "button" at bounding box center [375, 26] width 25 height 25
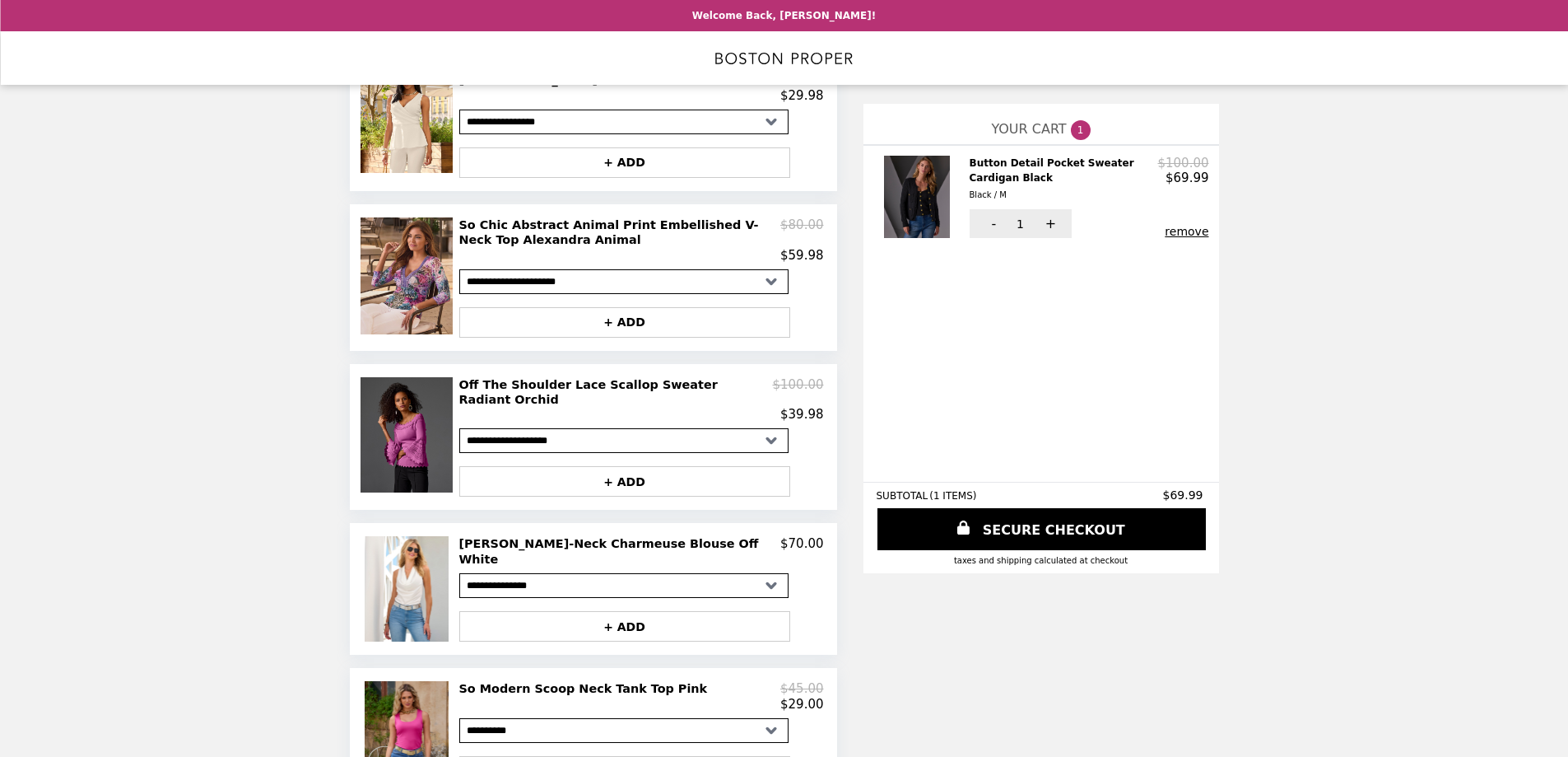
scroll to position [677, 0]
click at [919, 207] on img at bounding box center [919, 197] width 70 height 82
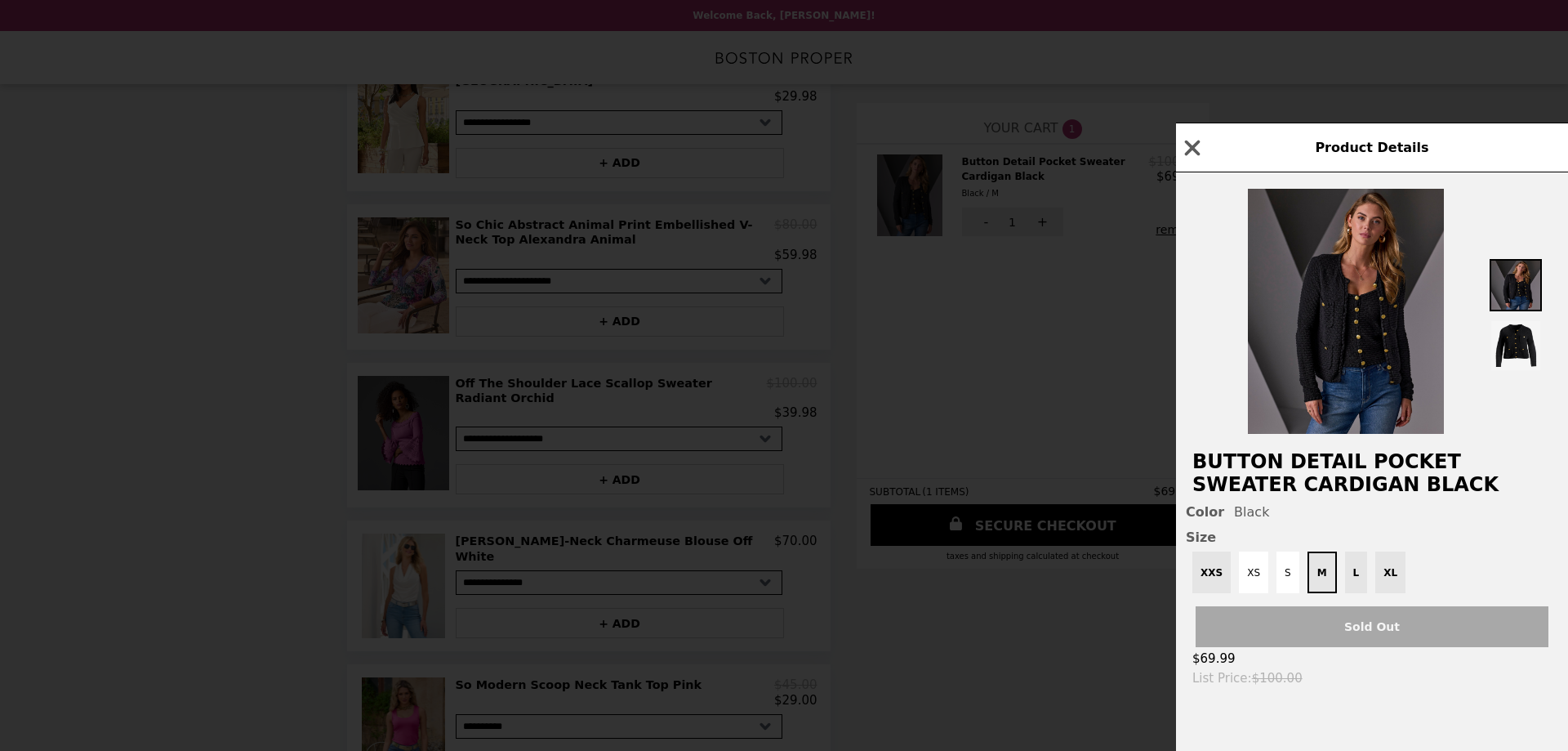
click at [917, 304] on div "Product Details Button Detail Pocket Sweater Cardigan Black Color Black Size XX…" at bounding box center [784, 376] width 1568 height 751
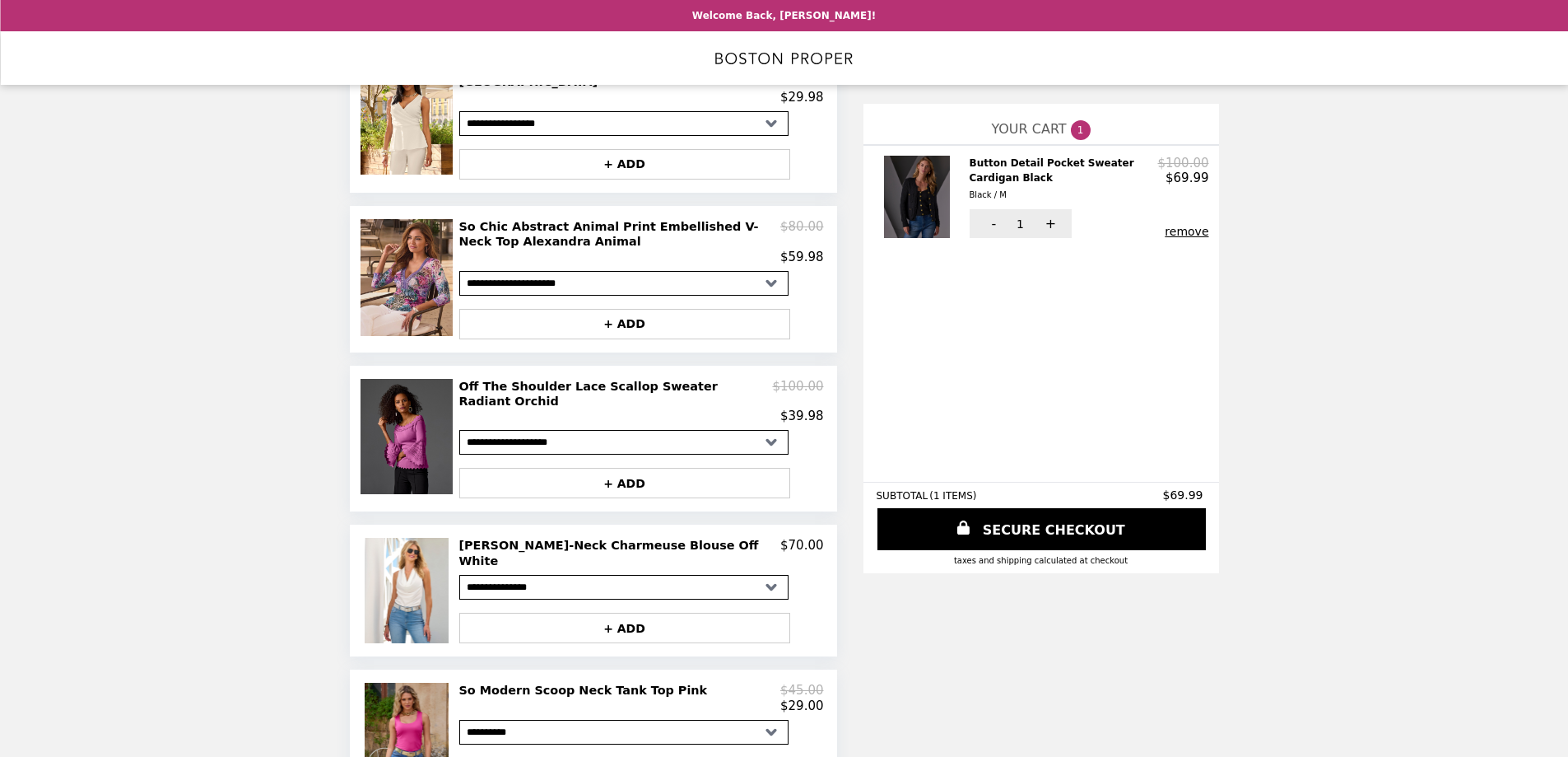
click at [912, 211] on img at bounding box center [919, 197] width 70 height 82
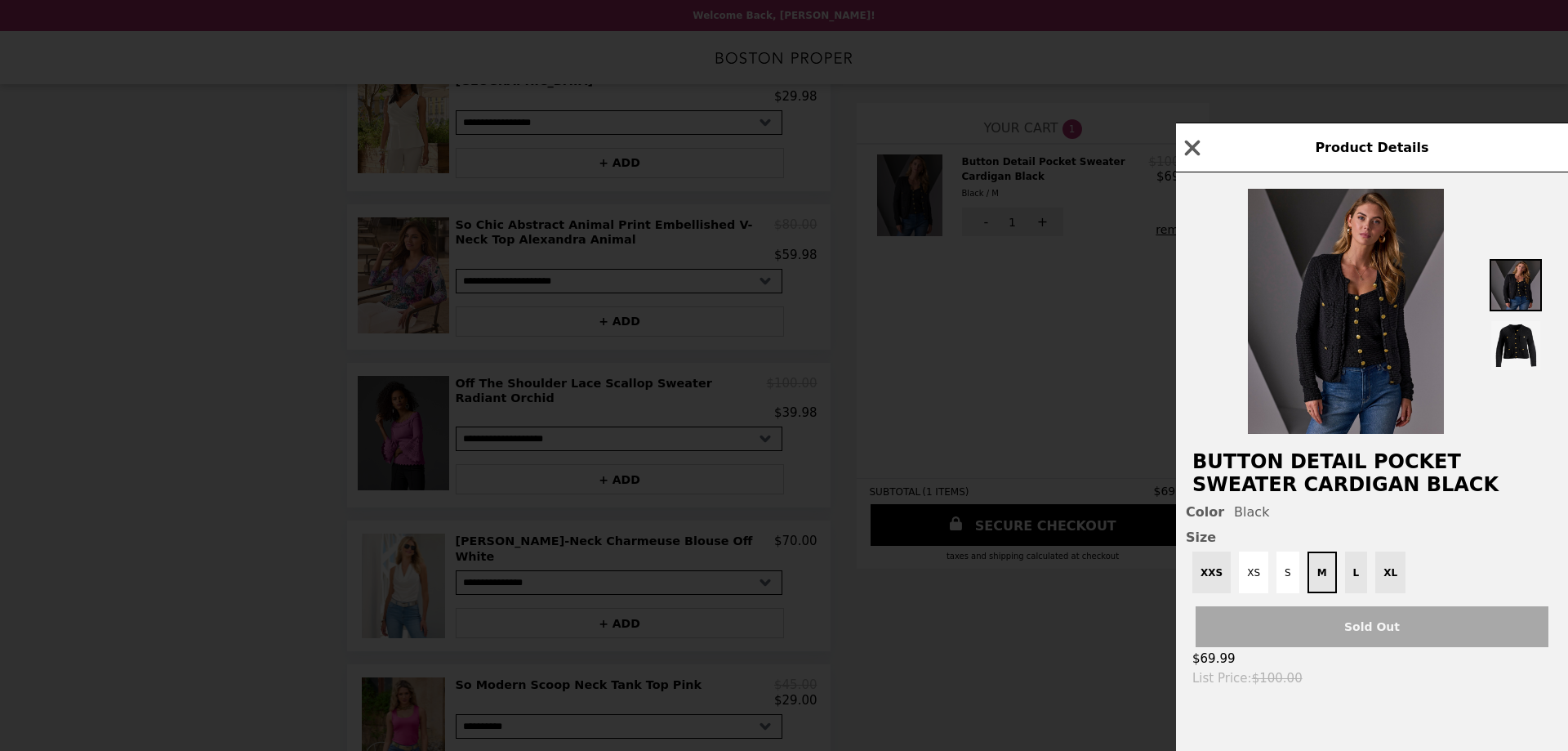
click at [1000, 428] on div "Product Details Button Detail Pocket Sweater Cardigan Black Color Black Size XX…" at bounding box center [784, 376] width 1568 height 751
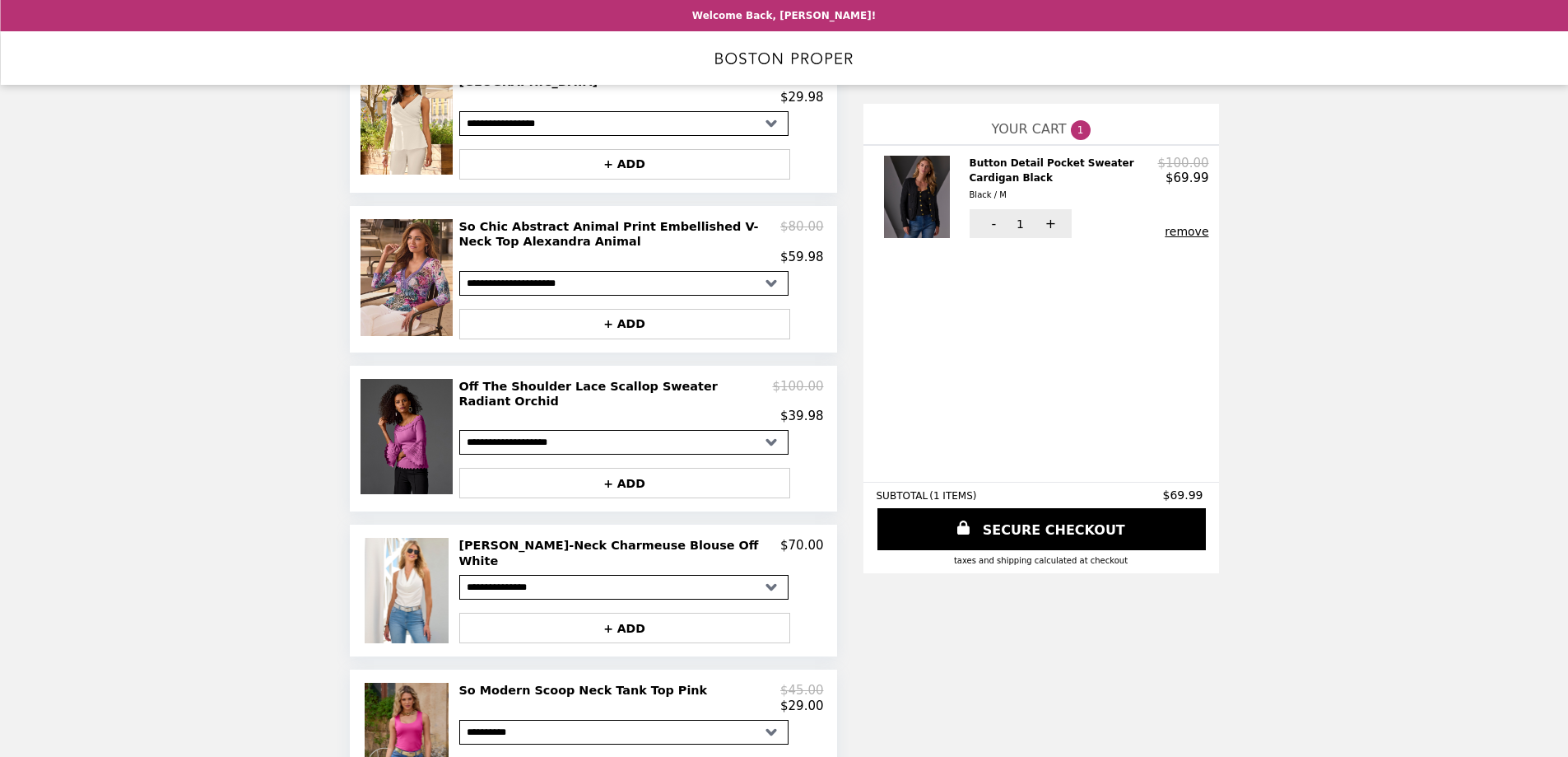
click at [997, 165] on h2 "Button Detail Pocket Sweater Cardigan Black Black / M" at bounding box center [1064, 179] width 189 height 47
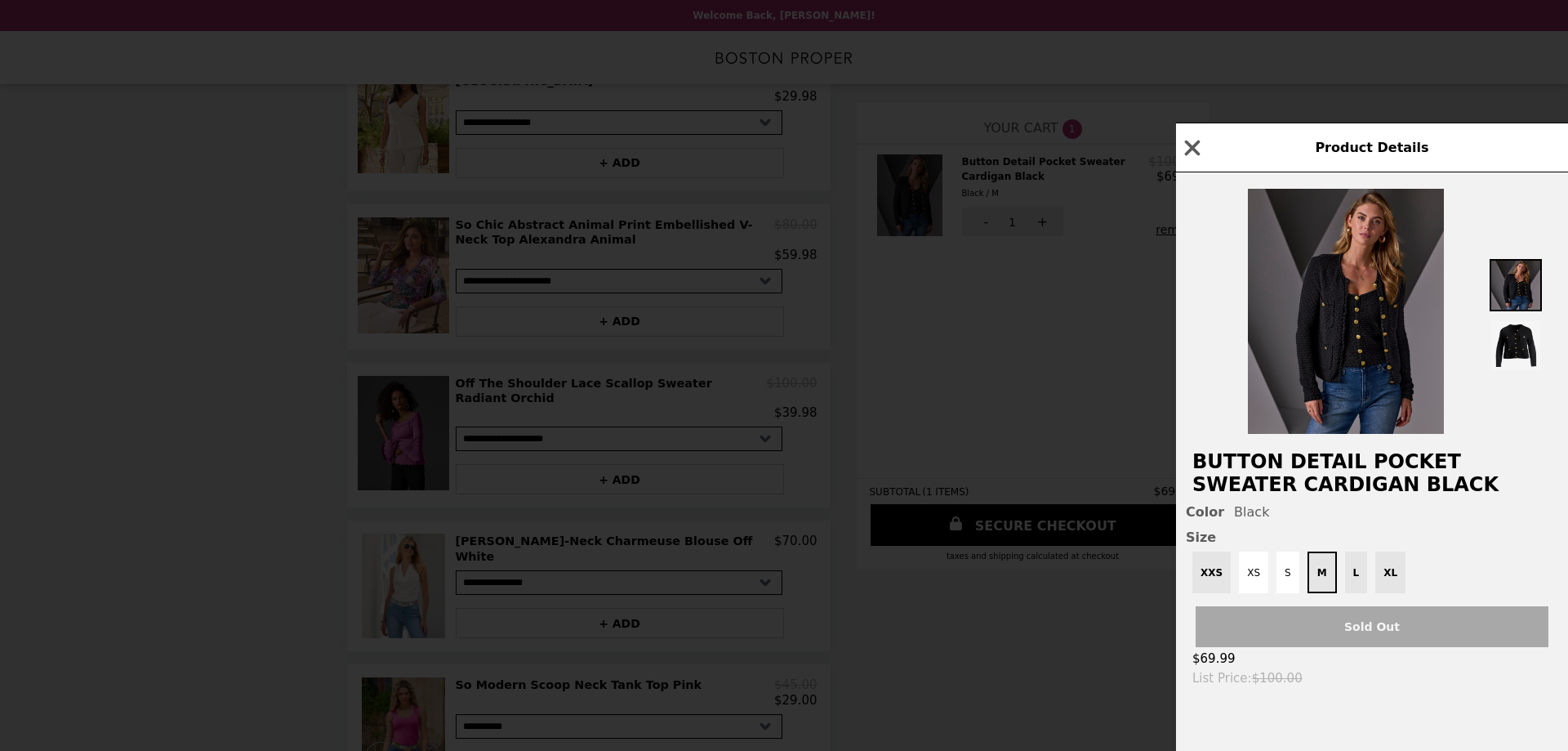
click at [1354, 470] on h2 "Button Detail Pocket Sweater Cardigan Black" at bounding box center [1372, 473] width 392 height 46
click at [1187, 135] on icon "button" at bounding box center [1193, 148] width 25 height 25
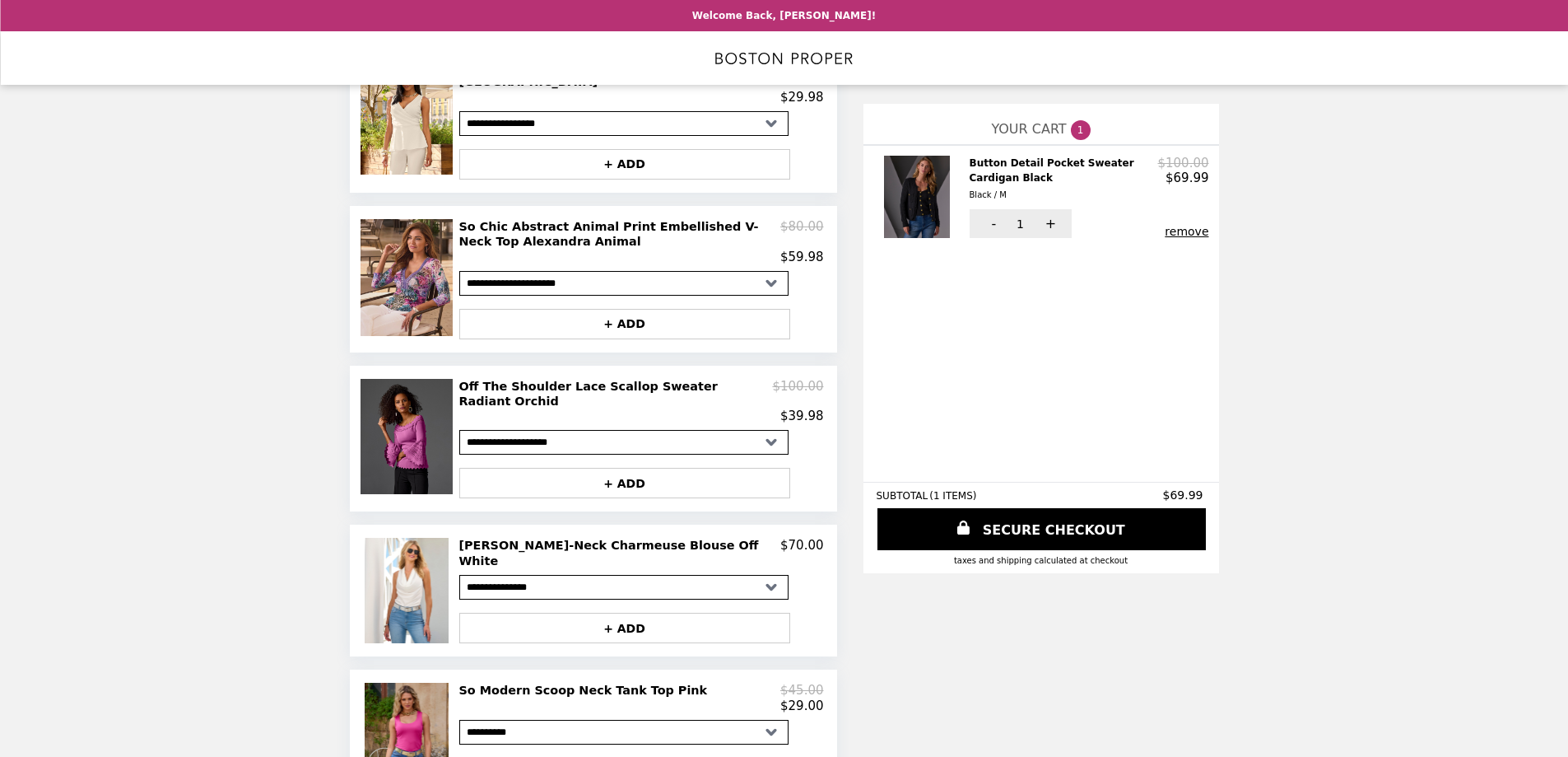
click at [1188, 234] on button "remove" at bounding box center [1186, 231] width 43 height 13
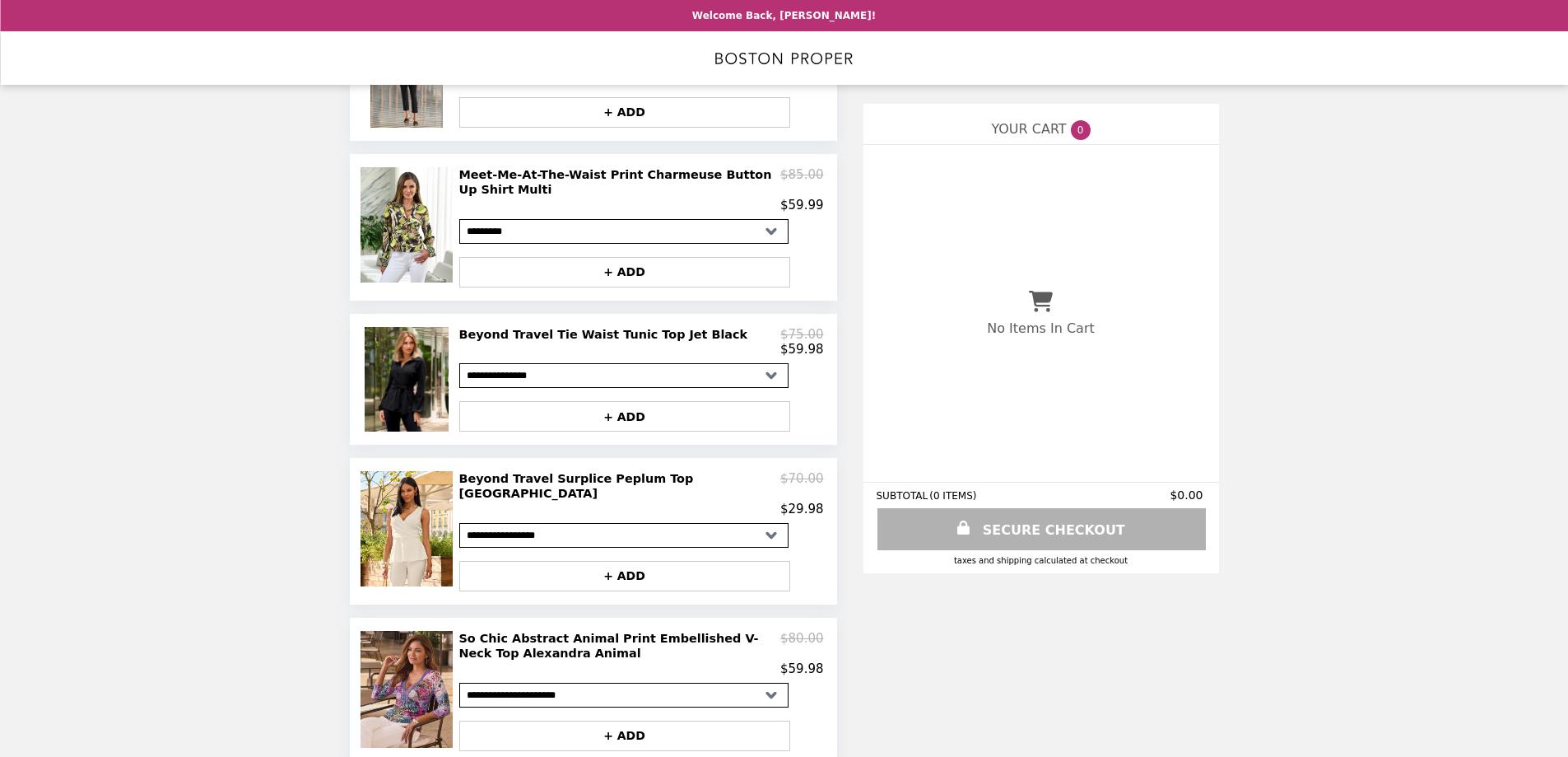
scroll to position [0, 0]
